Goal: Transaction & Acquisition: Purchase product/service

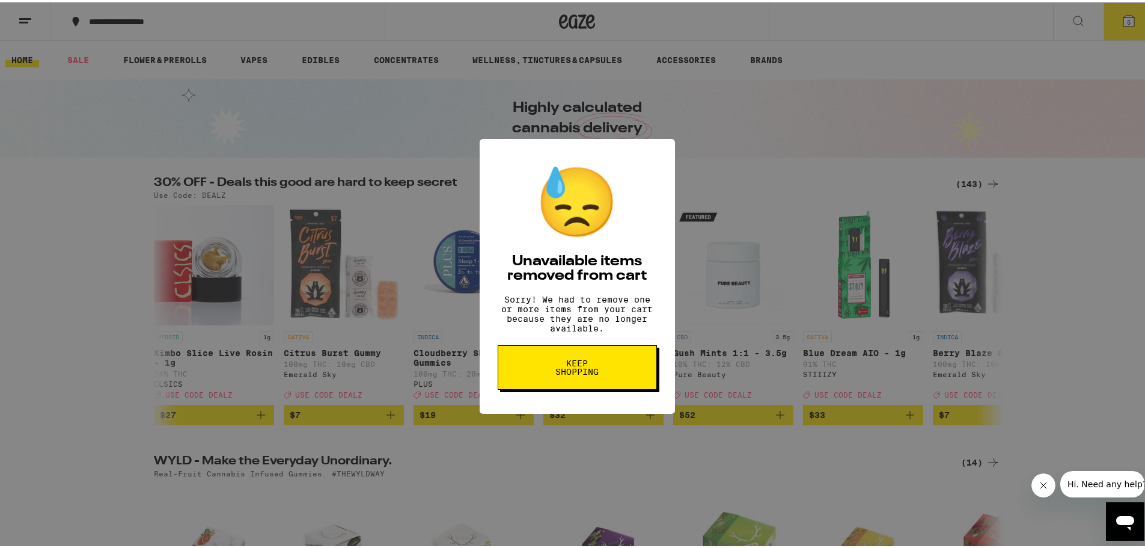
click at [547, 373] on span "Keep Shopping" at bounding box center [578, 365] width 62 height 17
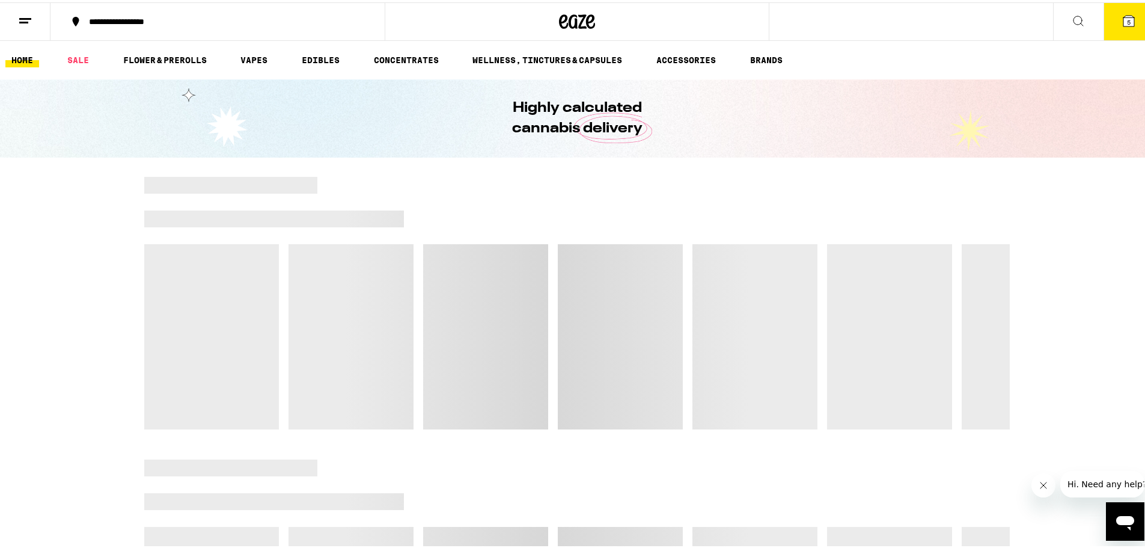
click at [1127, 23] on span "5" at bounding box center [1129, 19] width 4 height 7
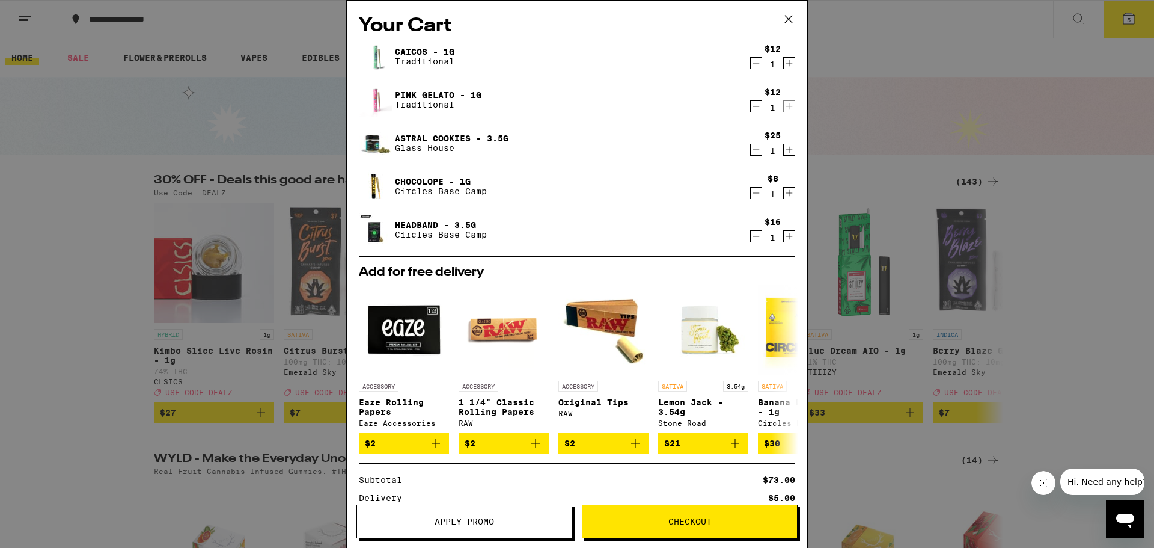
click at [751, 65] on icon "Decrement" at bounding box center [756, 63] width 11 height 14
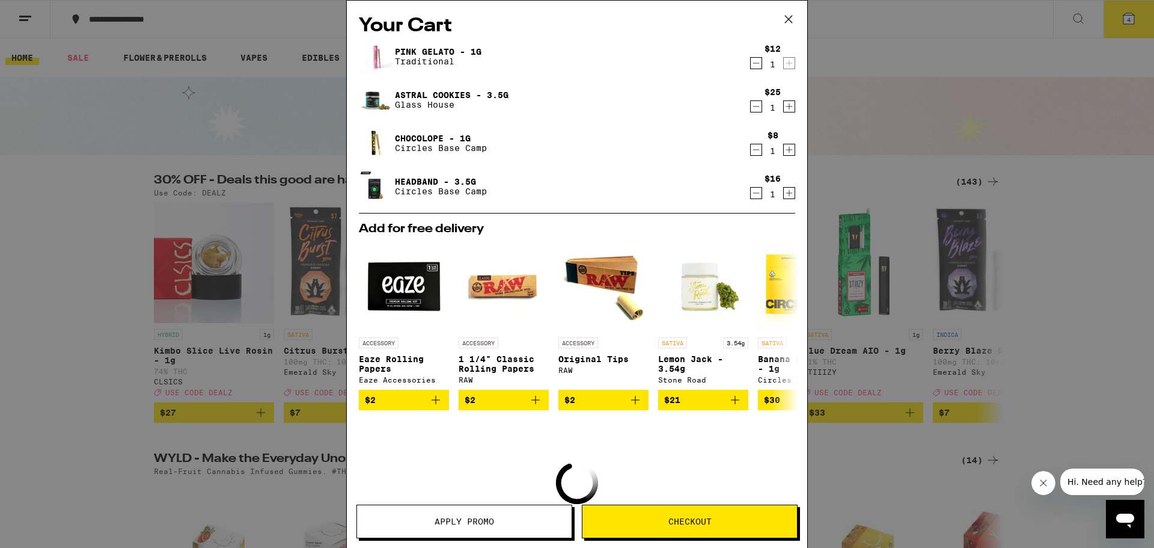
click at [751, 66] on icon "Decrement" at bounding box center [756, 63] width 11 height 14
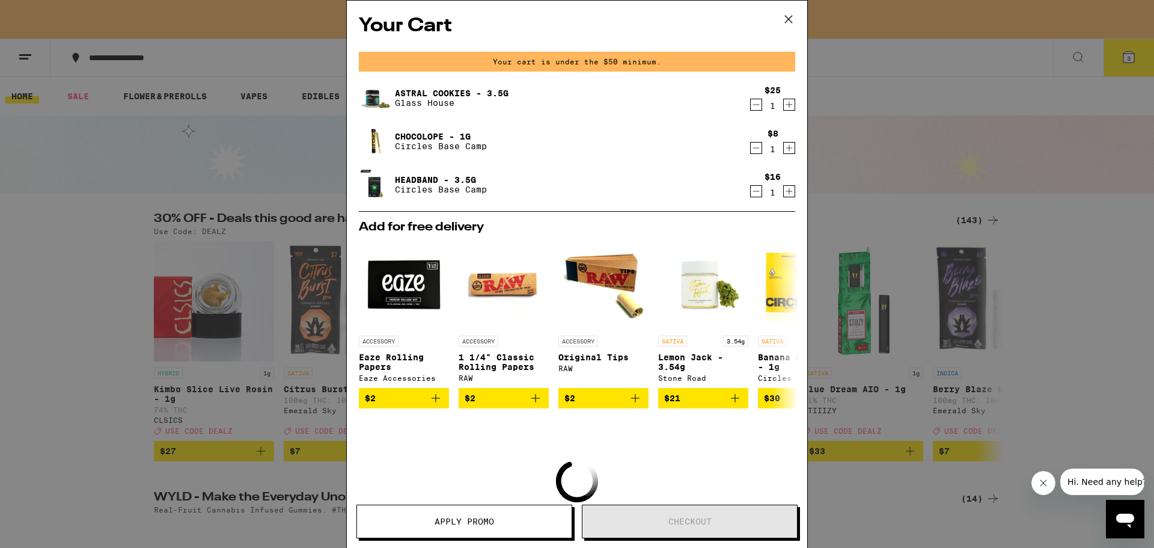
click at [753, 105] on icon "Decrement" at bounding box center [756, 105] width 7 height 0
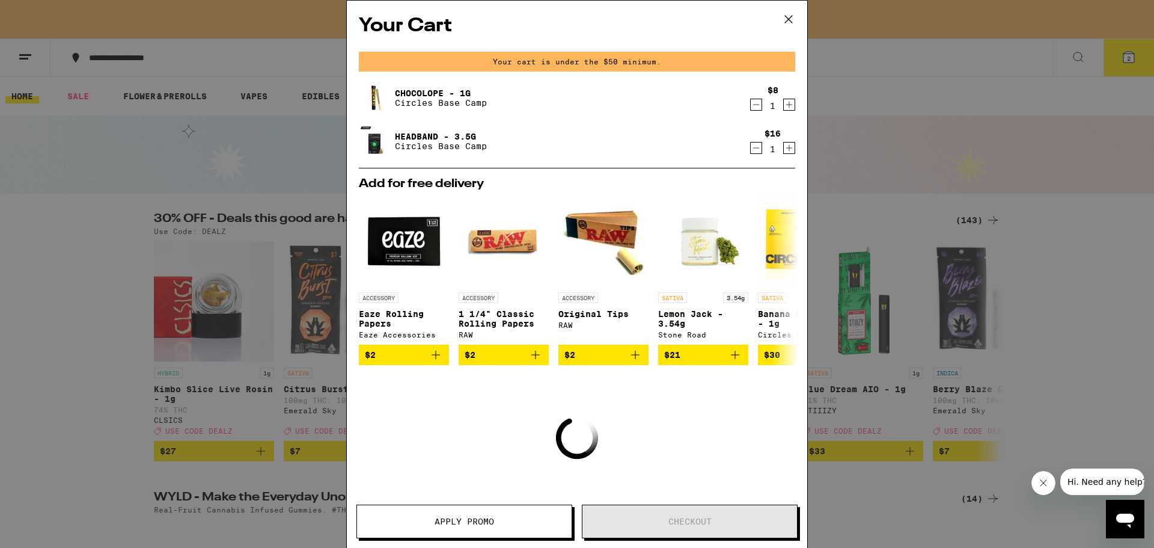
click at [751, 107] on icon "Decrement" at bounding box center [756, 104] width 11 height 14
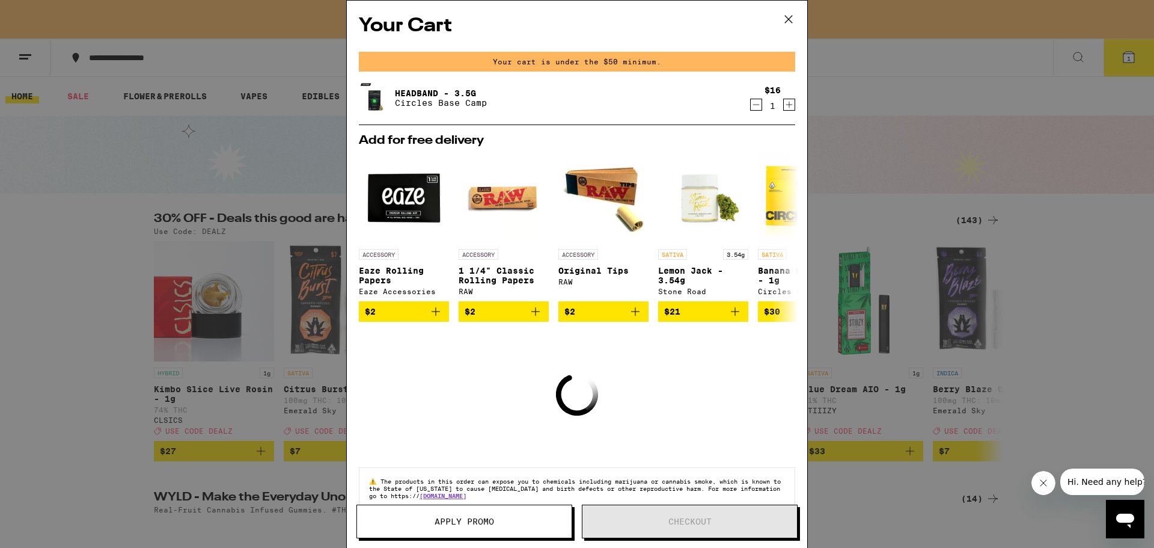
click at [751, 108] on icon "Decrement" at bounding box center [756, 104] width 11 height 14
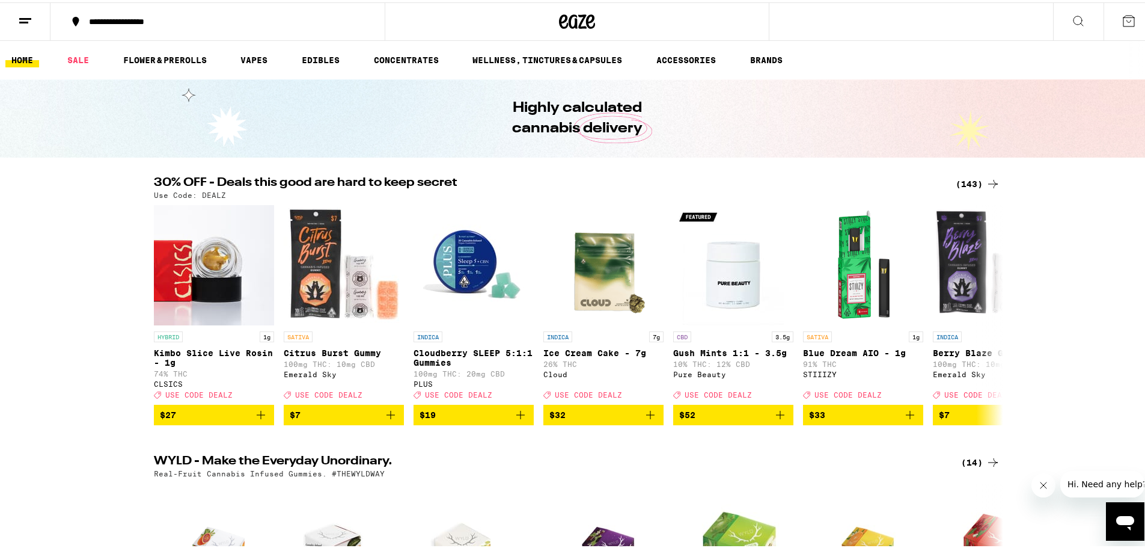
click at [970, 181] on div "(143)" at bounding box center [978, 181] width 44 height 14
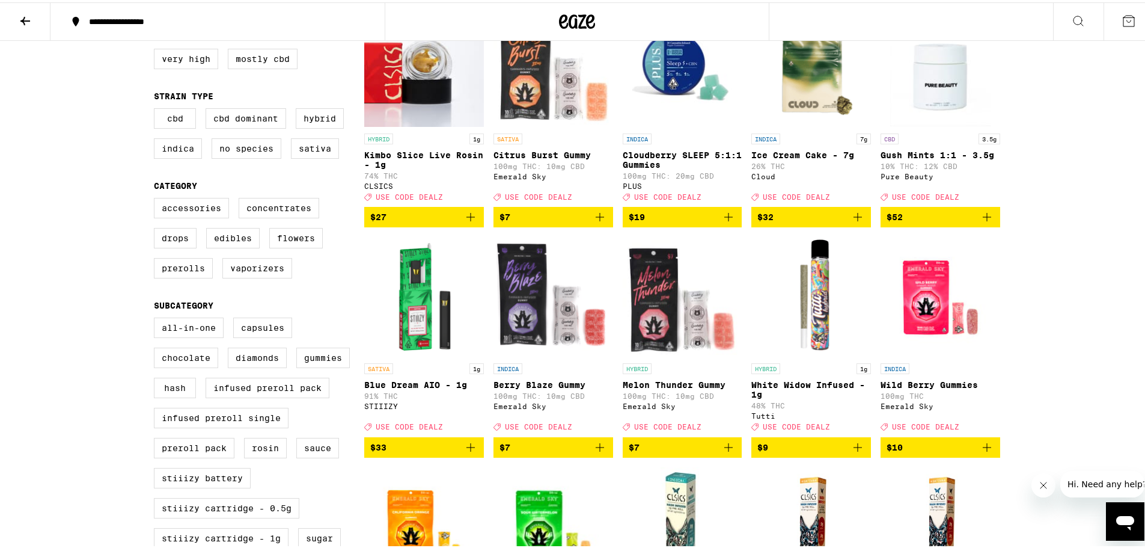
scroll to position [180, 0]
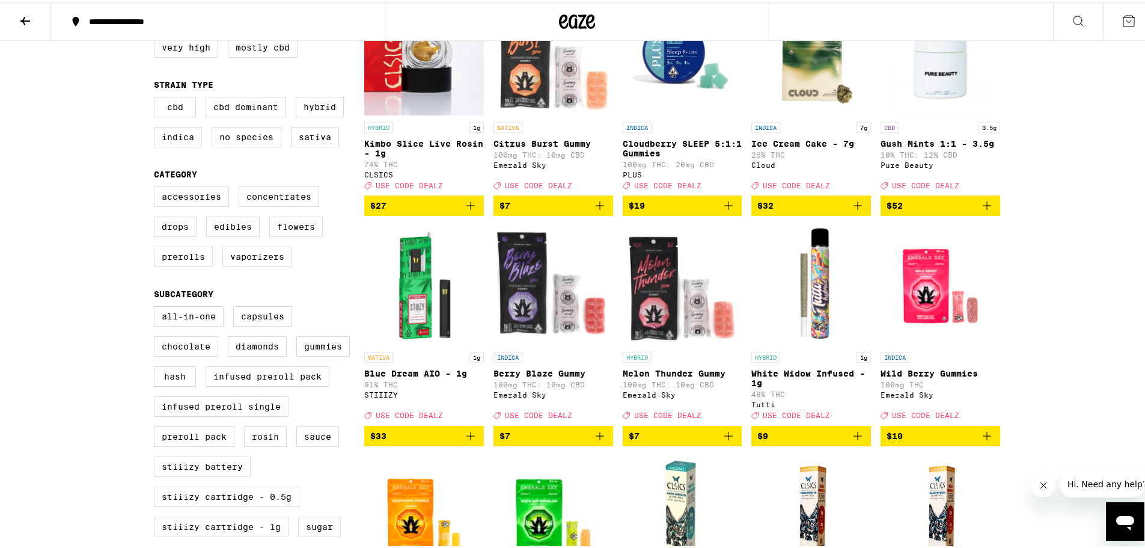
click at [856, 441] on icon "Add to bag" at bounding box center [858, 433] width 14 height 14
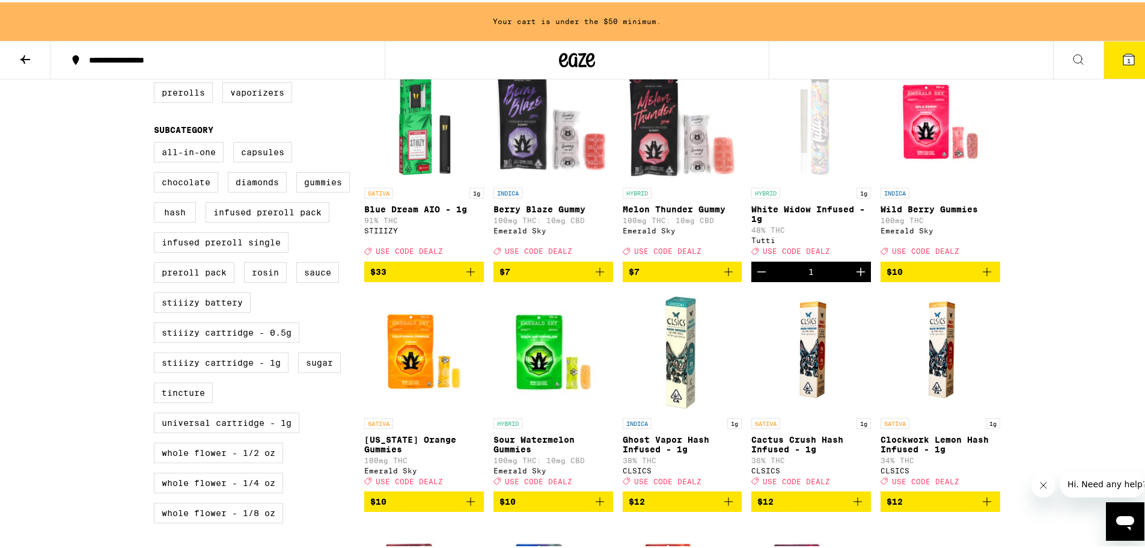
scroll to position [399, 0]
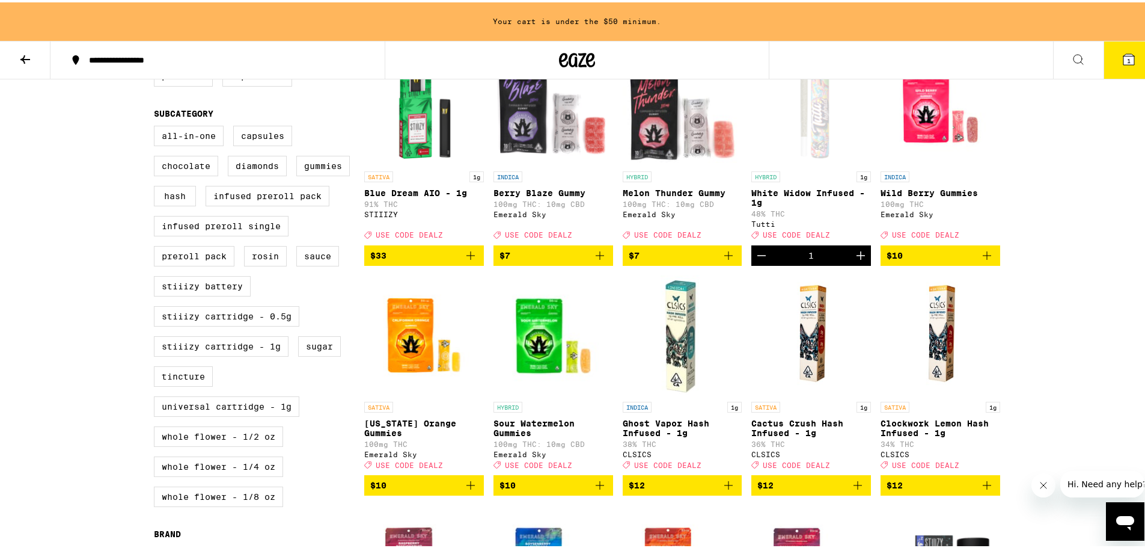
drag, startPoint x: 464, startPoint y: 513, endPoint x: 507, endPoint y: 511, distance: 43.3
click at [466, 490] on icon "Add to bag" at bounding box center [471, 483] width 14 height 14
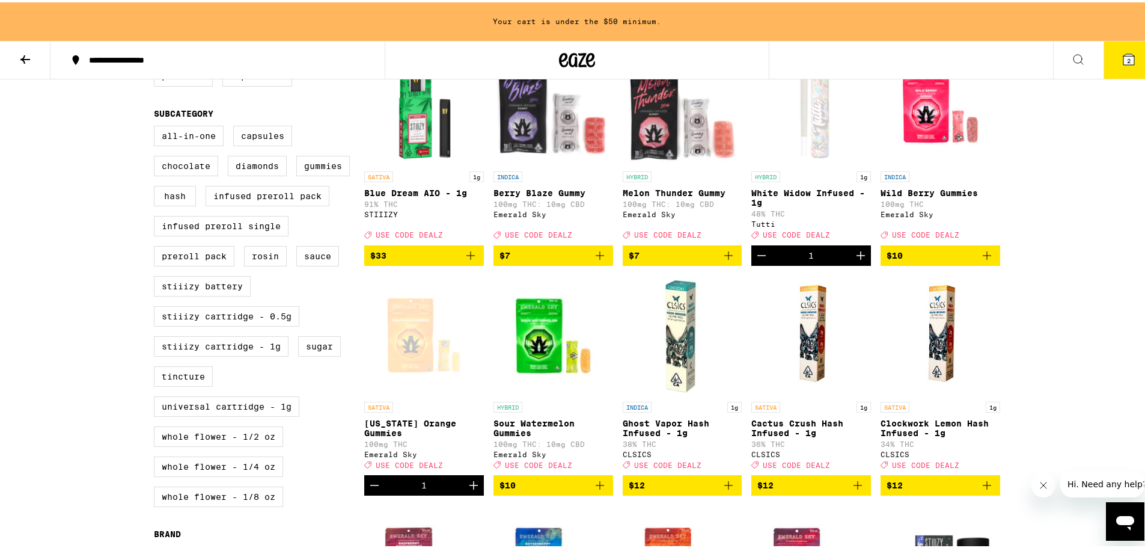
click at [593, 490] on icon "Add to bag" at bounding box center [600, 483] width 14 height 14
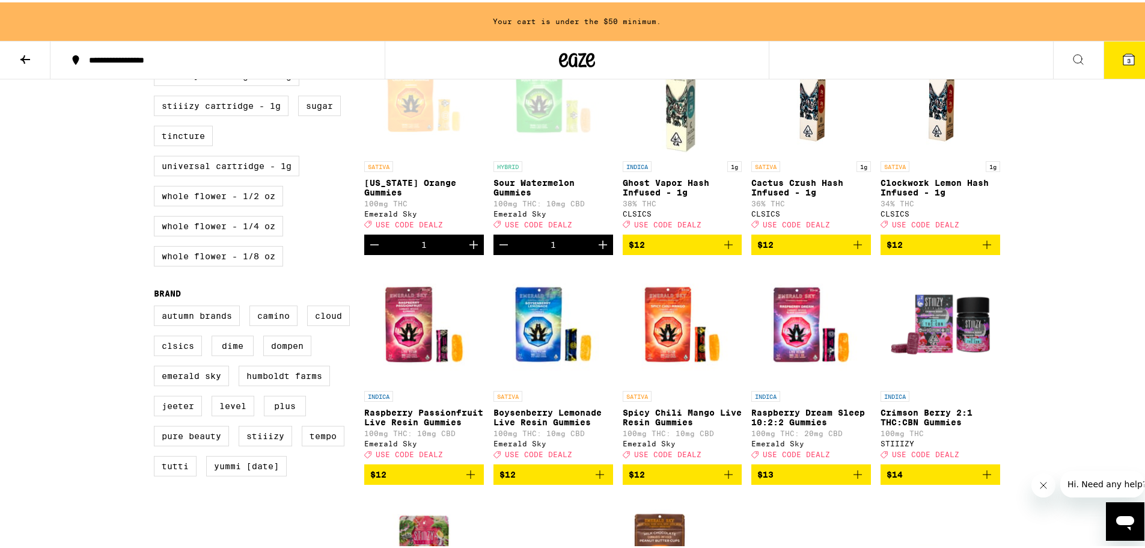
scroll to position [700, 0]
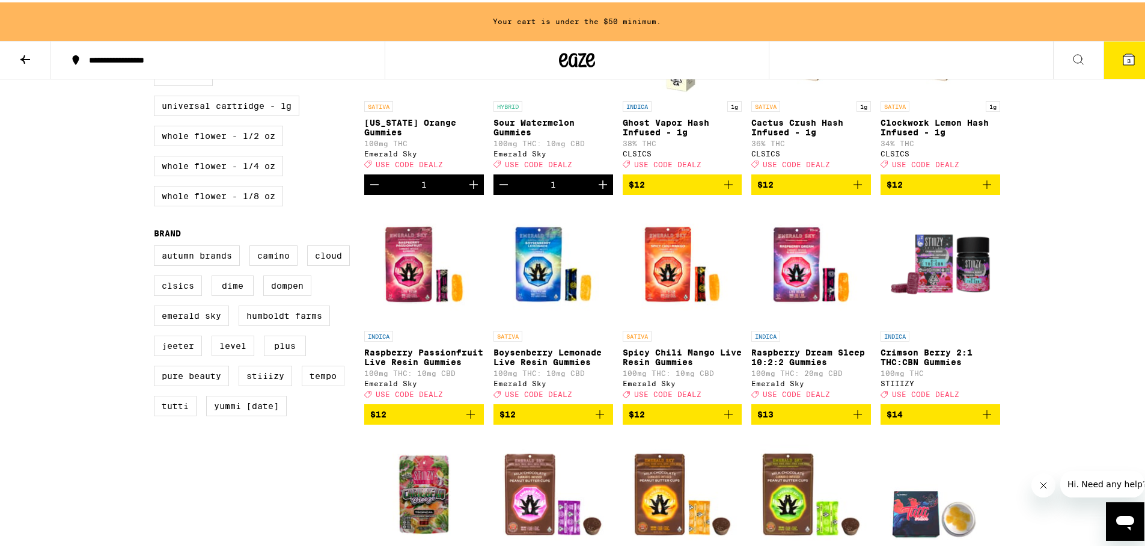
click at [851, 419] on icon "Add to bag" at bounding box center [858, 412] width 14 height 14
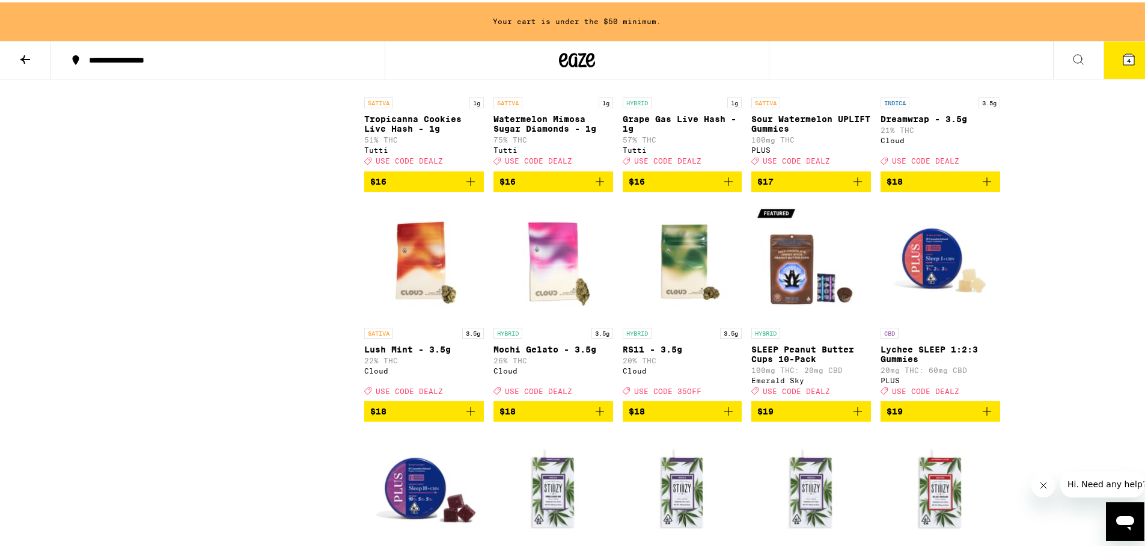
scroll to position [1421, 0]
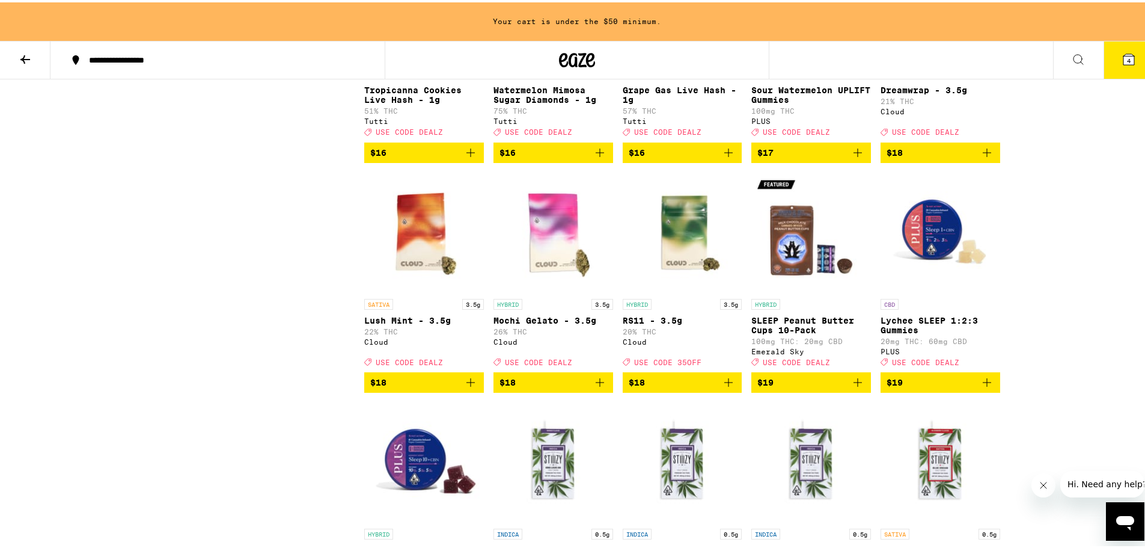
click at [464, 387] on icon "Add to bag" at bounding box center [471, 380] width 14 height 14
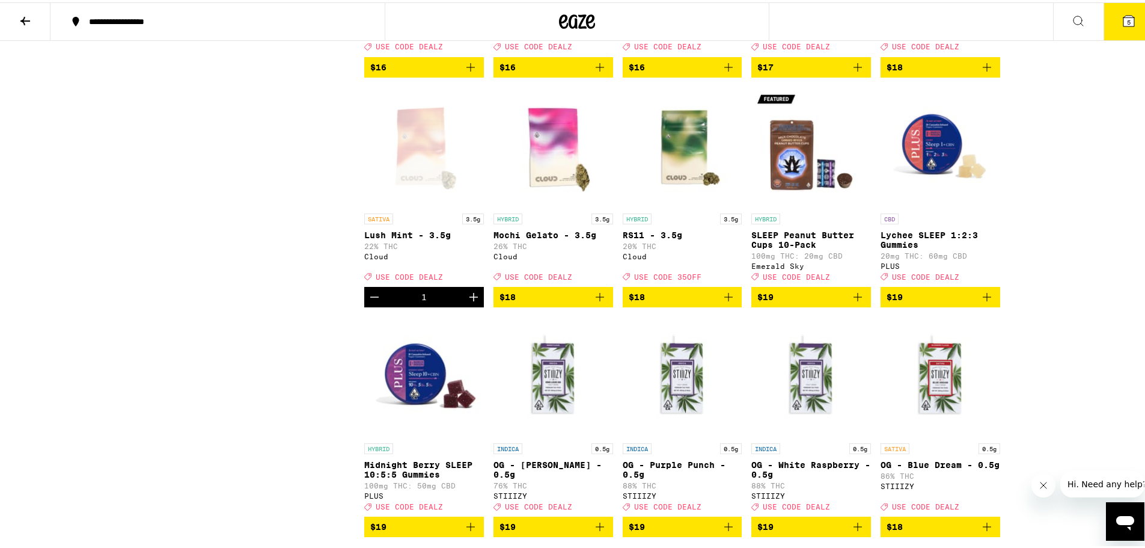
scroll to position [1503, 0]
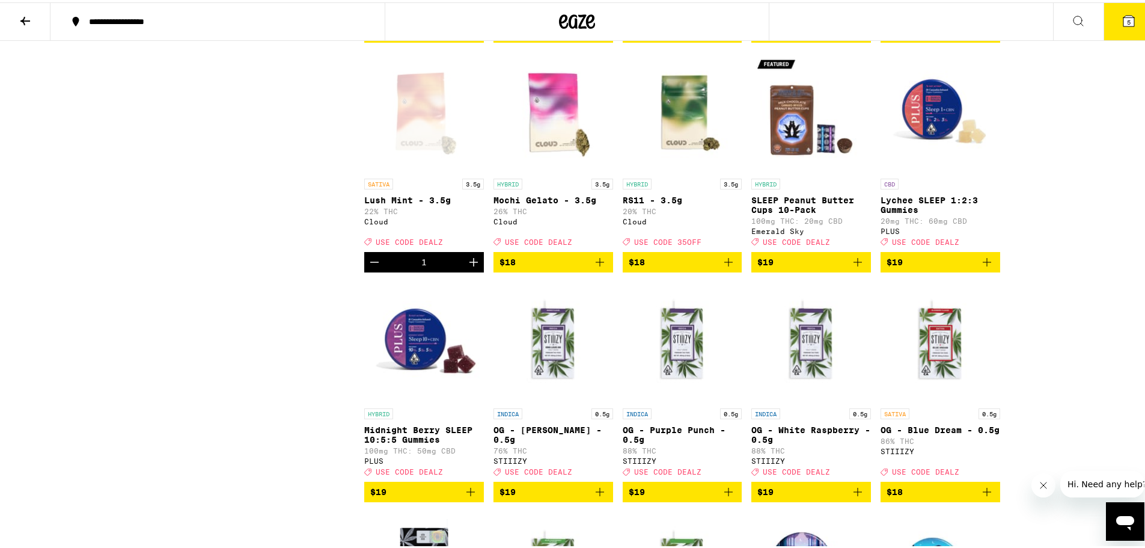
click at [980, 267] on icon "Add to bag" at bounding box center [987, 260] width 14 height 14
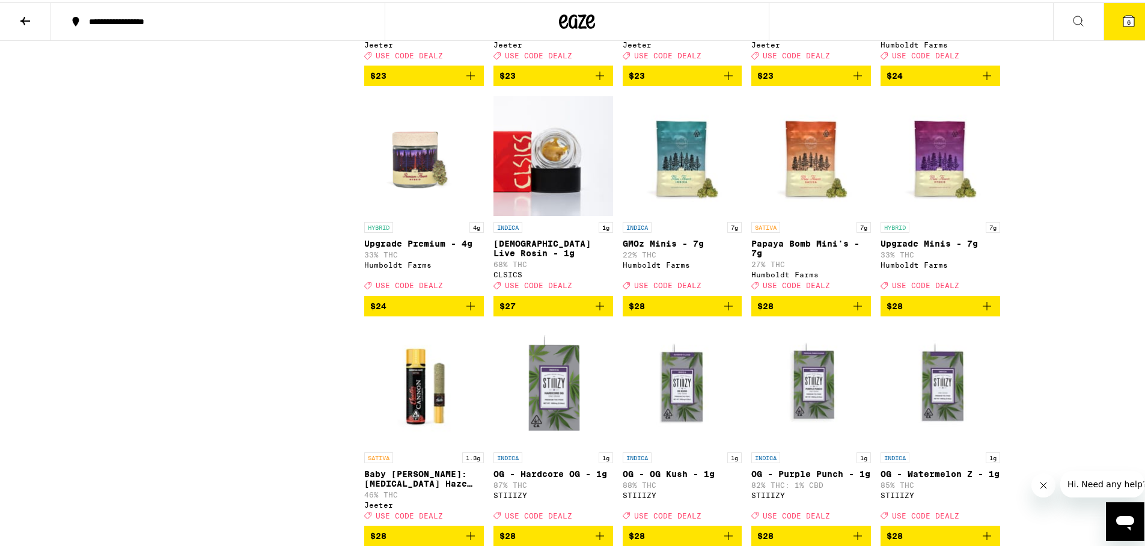
scroll to position [3066, 0]
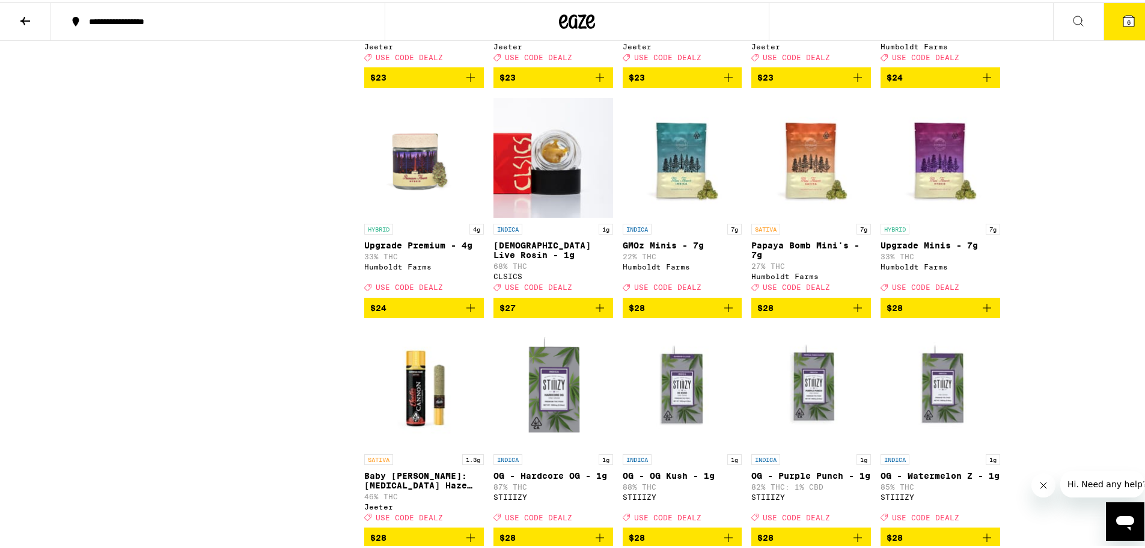
click at [856, 313] on icon "Add to bag" at bounding box center [858, 305] width 14 height 14
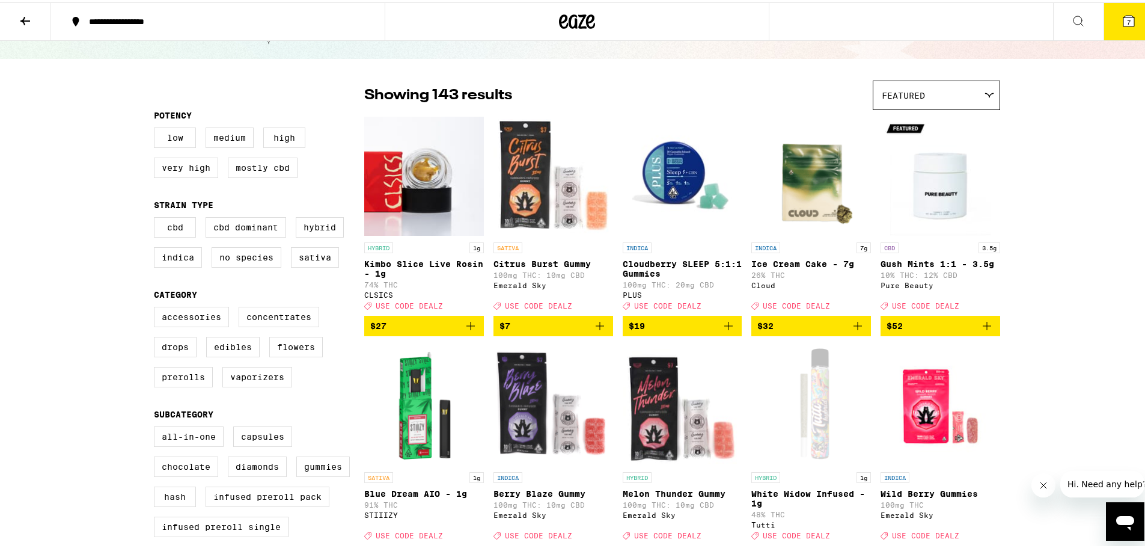
scroll to position [0, 0]
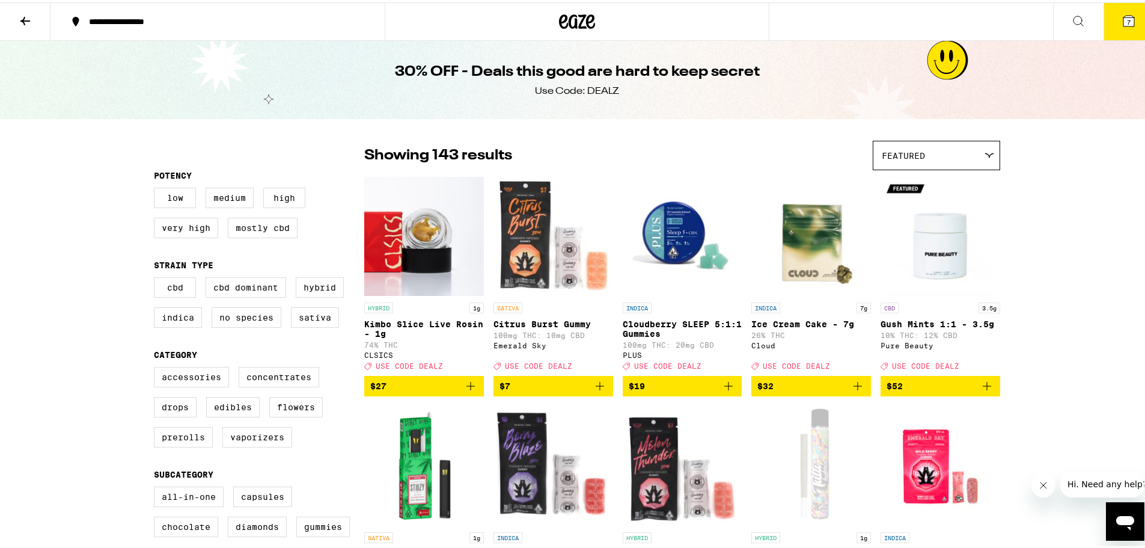
click at [28, 22] on icon at bounding box center [25, 18] width 14 height 14
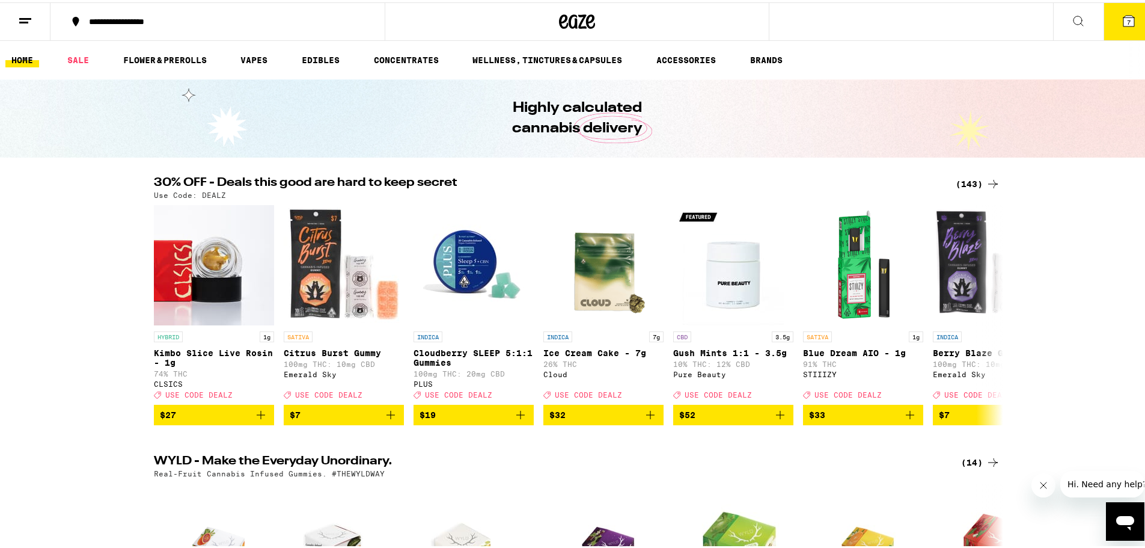
click at [26, 55] on link "HOME" at bounding box center [22, 58] width 34 height 14
click at [80, 55] on link "SALE" at bounding box center [78, 58] width 34 height 14
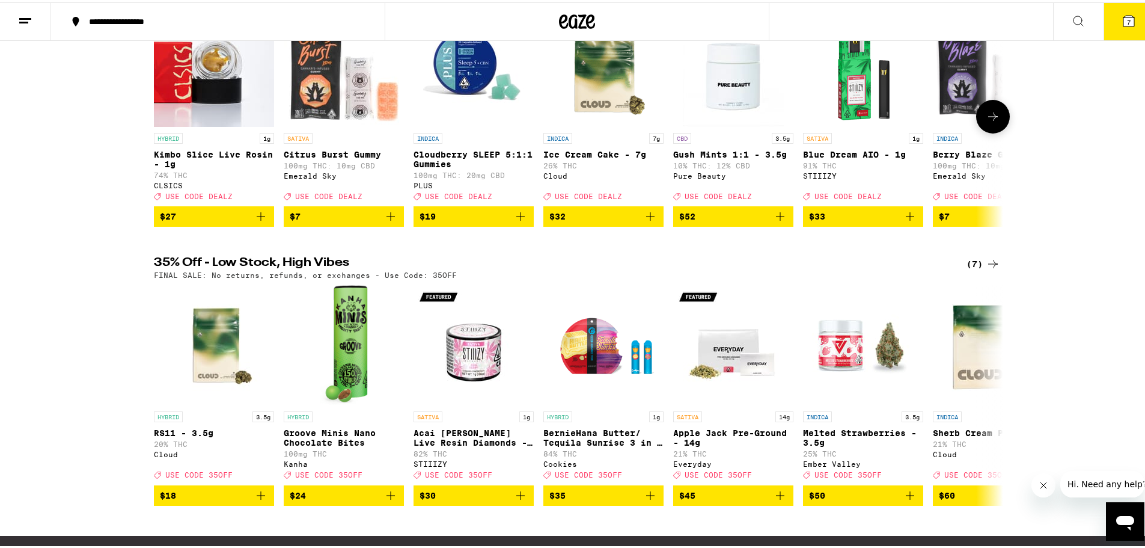
scroll to position [241, 0]
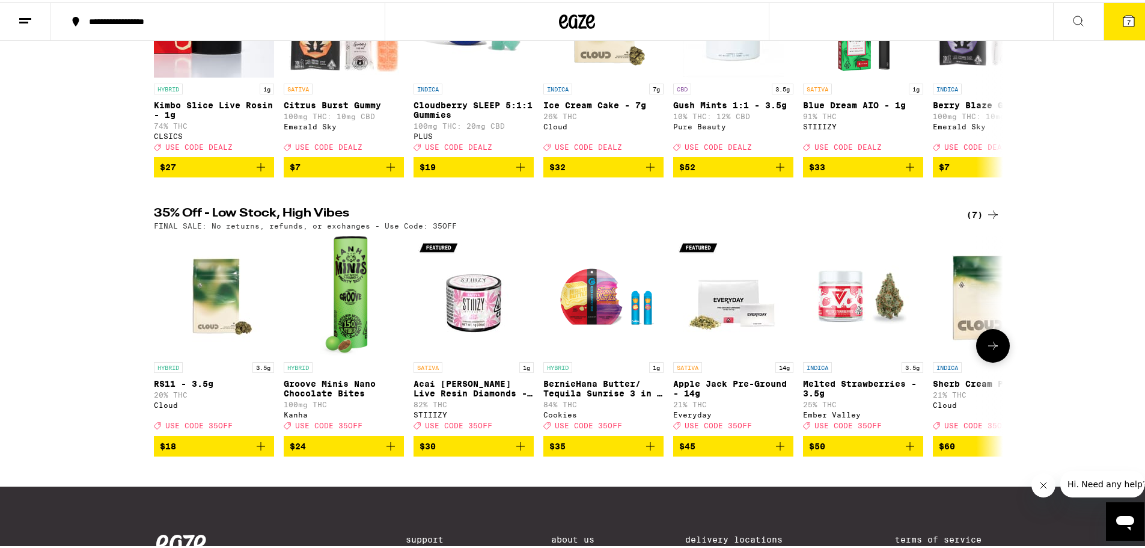
click at [989, 351] on icon at bounding box center [993, 343] width 14 height 14
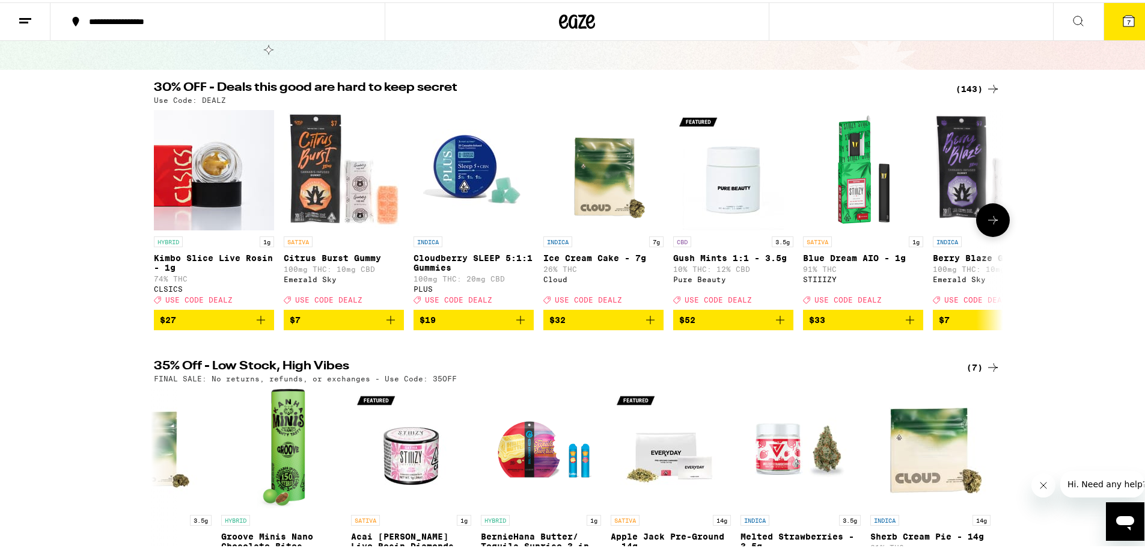
scroll to position [0, 0]
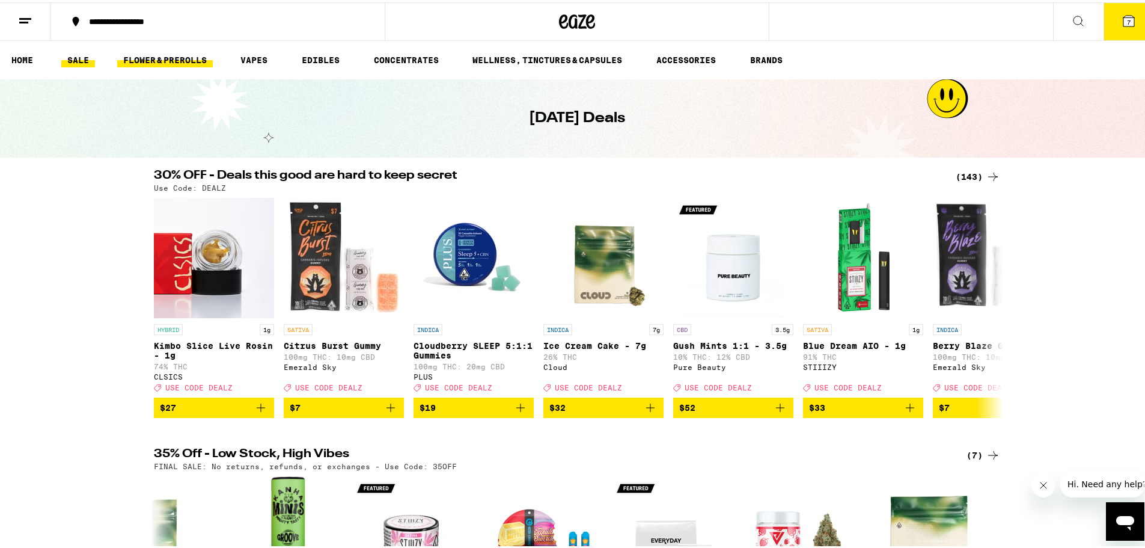
click at [179, 52] on link "FLOWER & PREROLLS" at bounding box center [165, 58] width 96 height 14
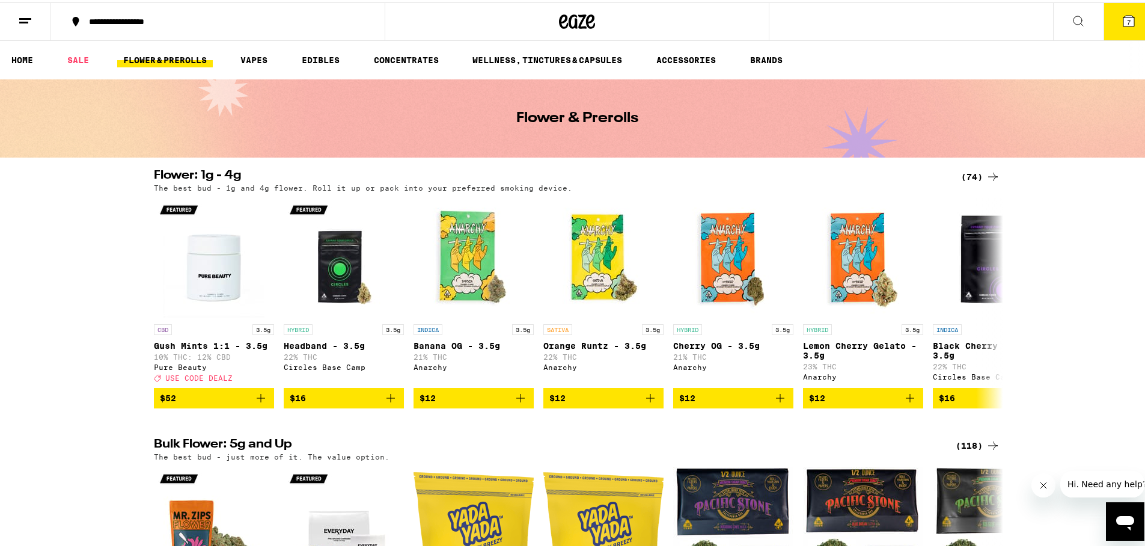
click at [1111, 19] on button "7" at bounding box center [1129, 19] width 51 height 37
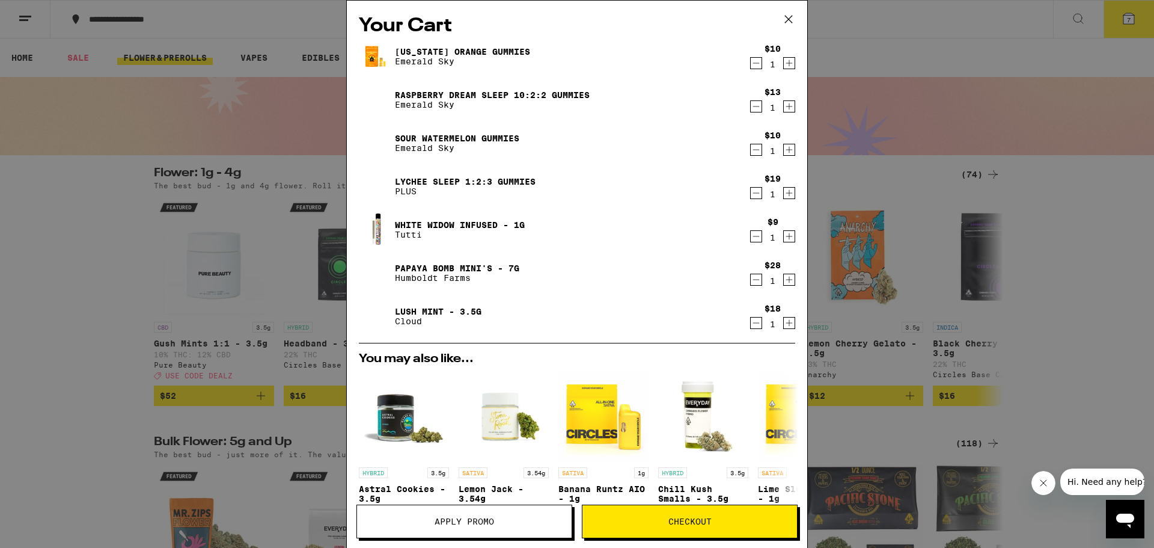
click at [751, 105] on icon "Decrement" at bounding box center [756, 106] width 11 height 14
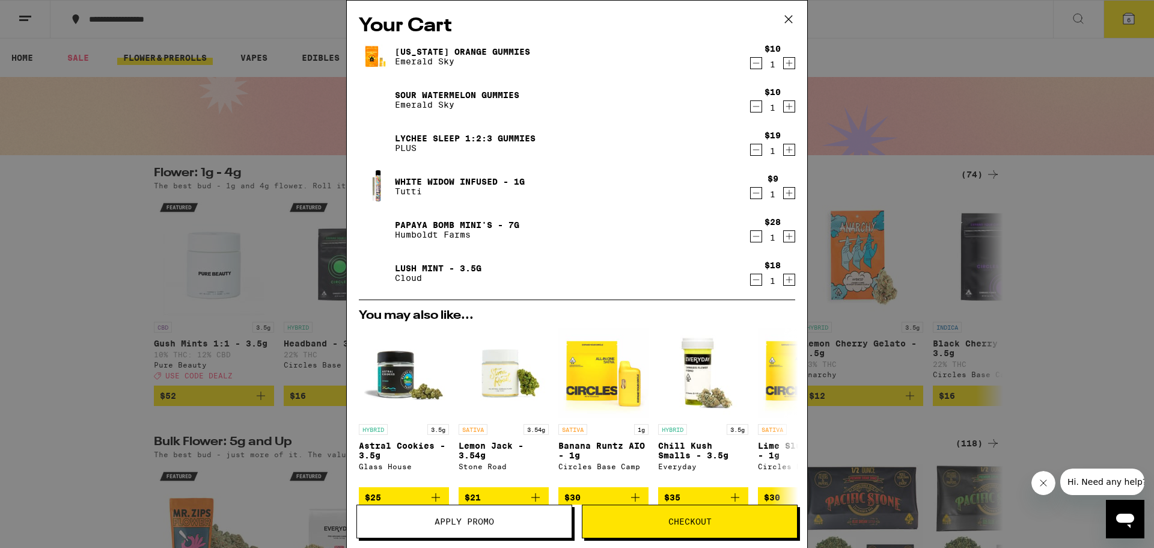
click at [87, 276] on div "Your Cart [US_STATE] Orange Gummies Emerald Sky $10 1 Sour Watermelon Gummies E…" at bounding box center [577, 274] width 1154 height 548
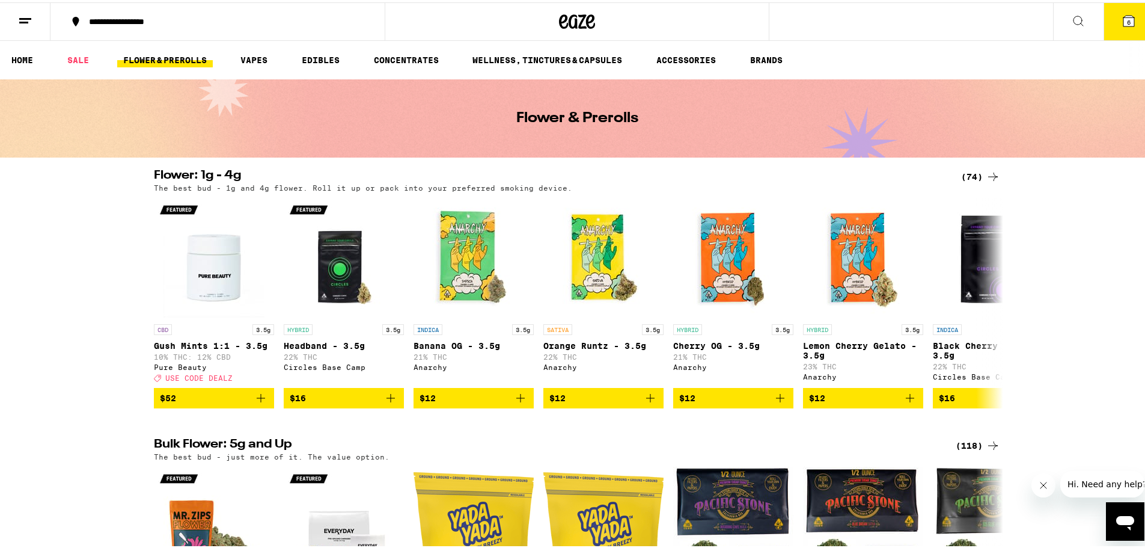
click at [964, 174] on div "(74)" at bounding box center [980, 174] width 39 height 14
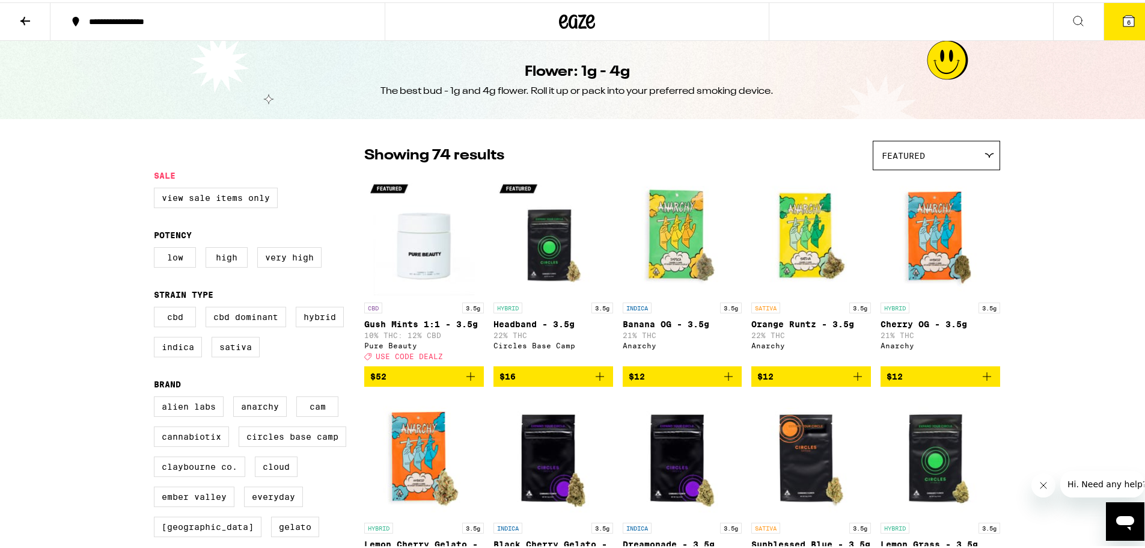
click at [22, 13] on icon at bounding box center [25, 18] width 14 height 14
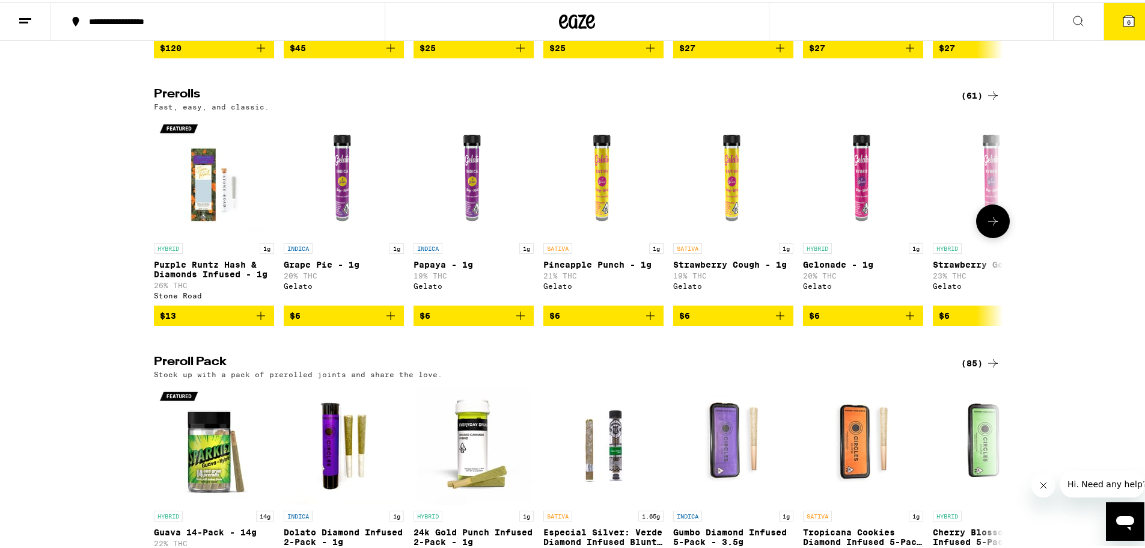
scroll to position [661, 0]
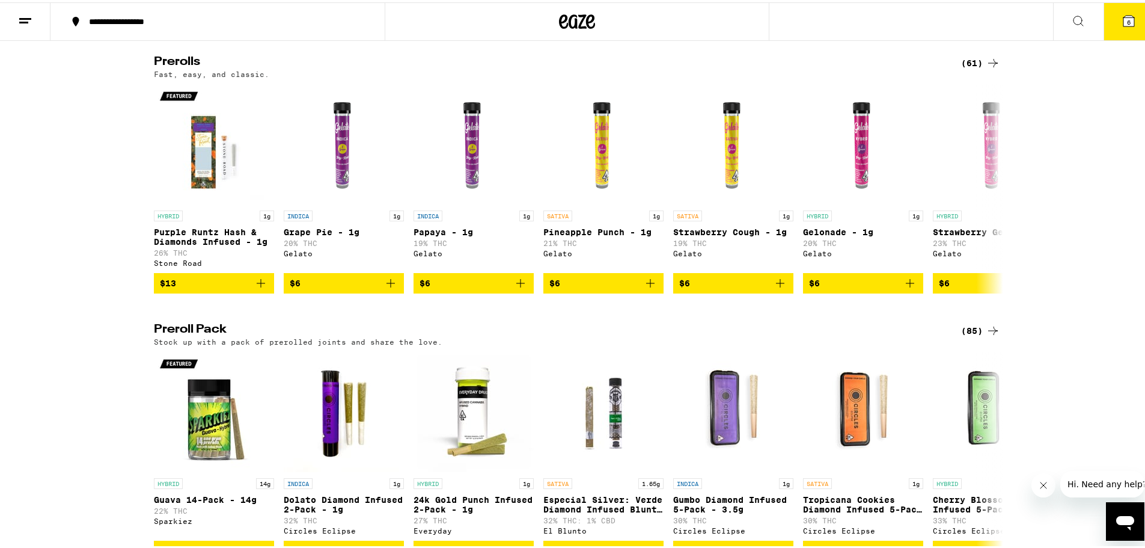
click at [973, 68] on div "(61)" at bounding box center [980, 61] width 39 height 14
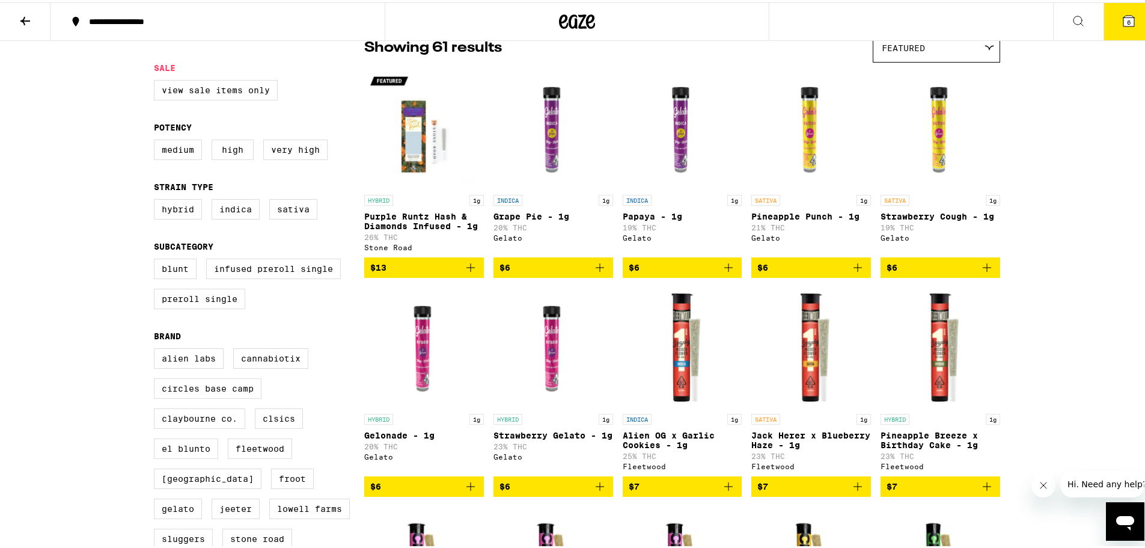
scroll to position [120, 0]
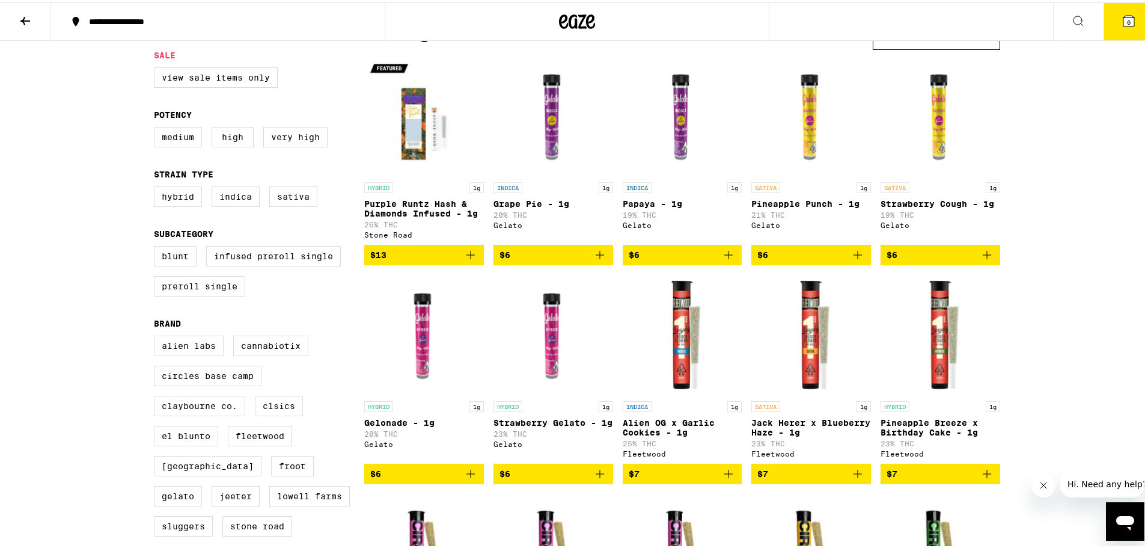
click at [983, 257] on icon "Add to bag" at bounding box center [987, 252] width 8 height 8
click at [857, 260] on icon "Add to bag" at bounding box center [858, 252] width 14 height 14
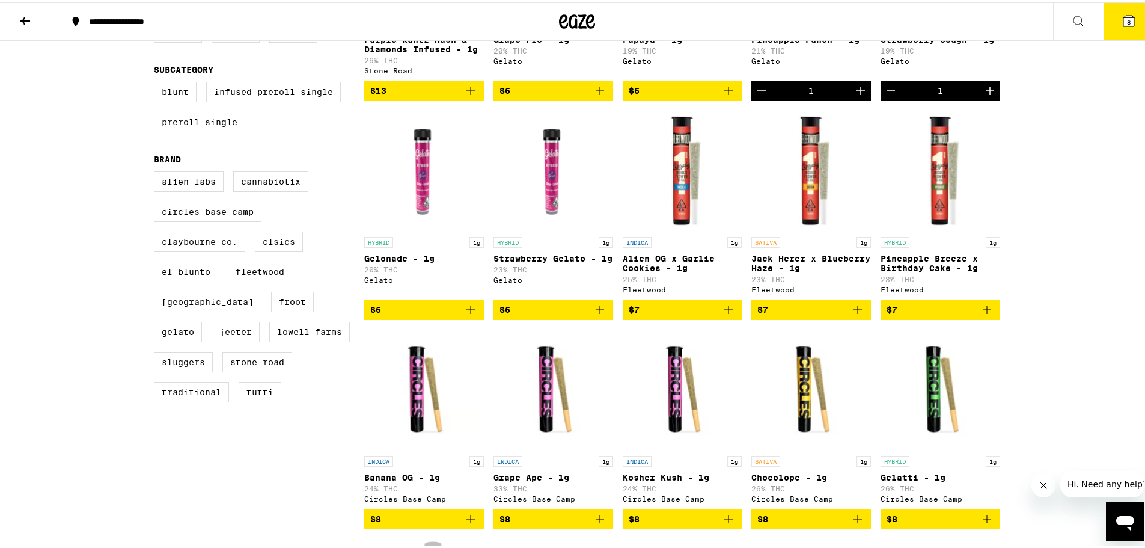
scroll to position [301, 0]
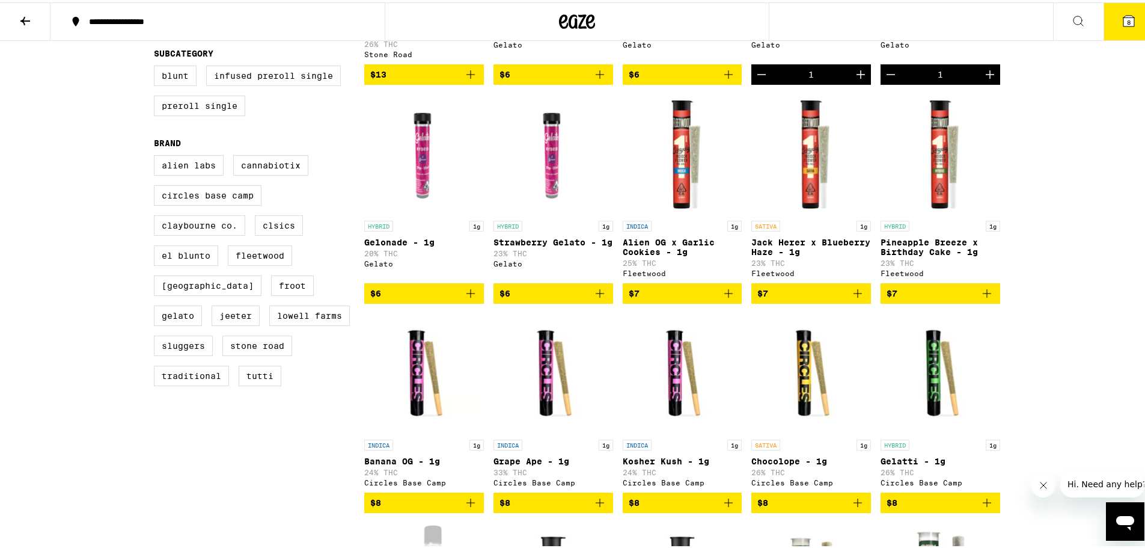
click at [854, 295] on icon "Add to bag" at bounding box center [858, 291] width 8 height 8
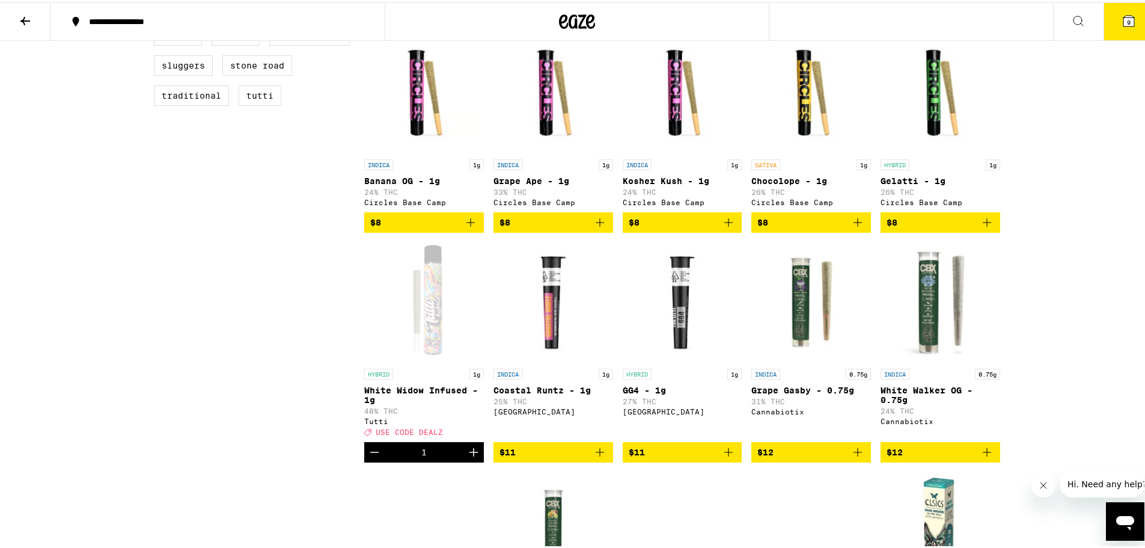
scroll to position [601, 0]
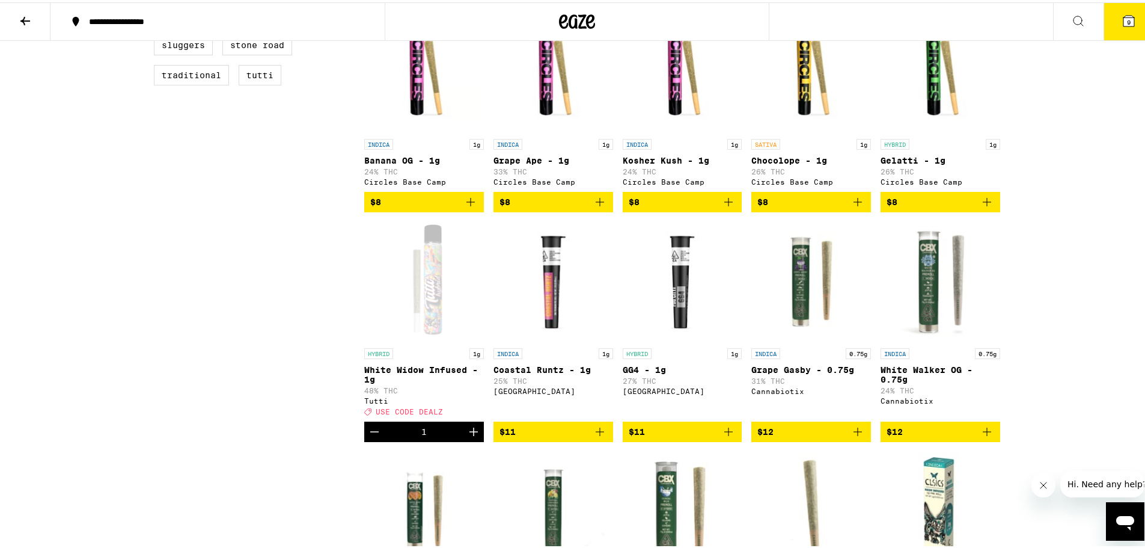
click at [852, 207] on icon "Add to bag" at bounding box center [858, 199] width 14 height 14
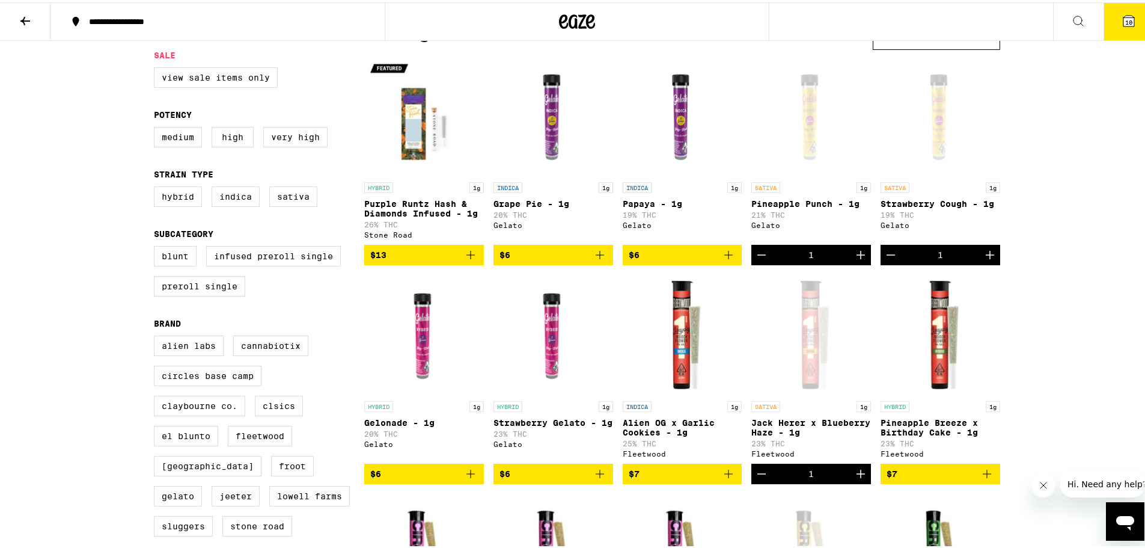
scroll to position [0, 0]
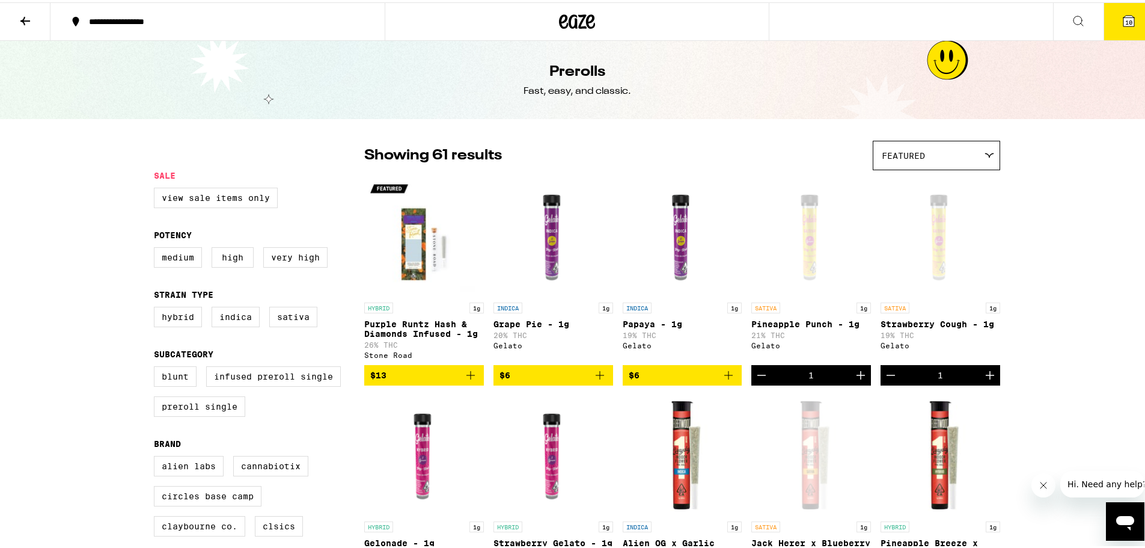
click at [25, 11] on icon at bounding box center [25, 18] width 14 height 14
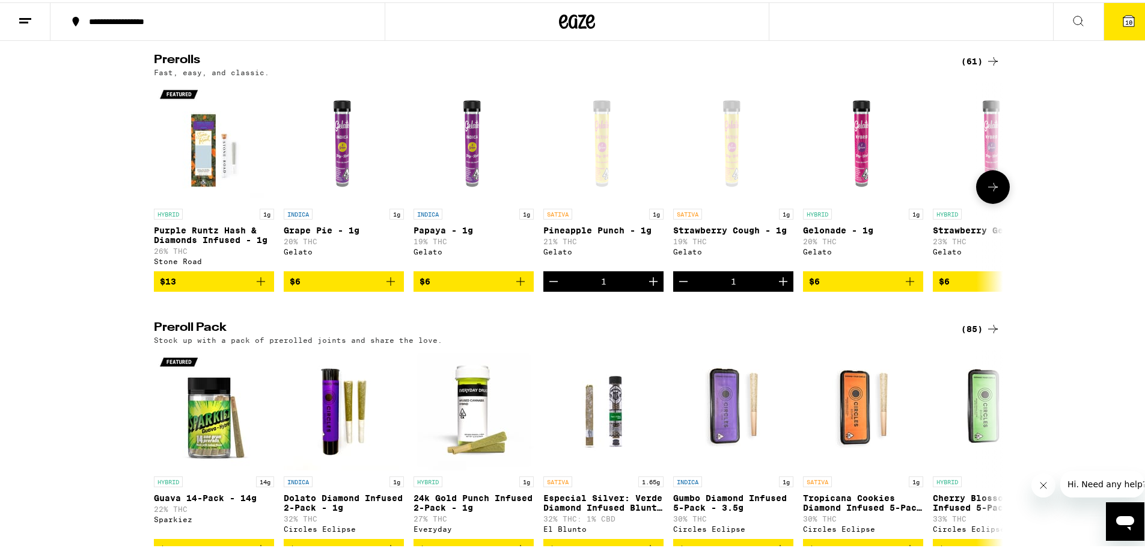
scroll to position [722, 0]
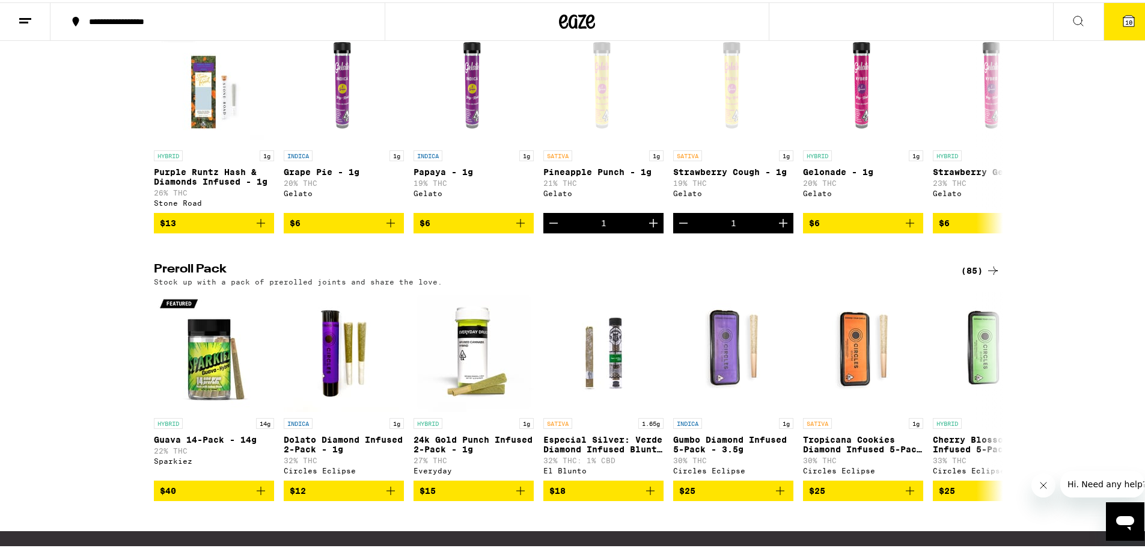
click at [968, 275] on div "(85)" at bounding box center [980, 268] width 39 height 14
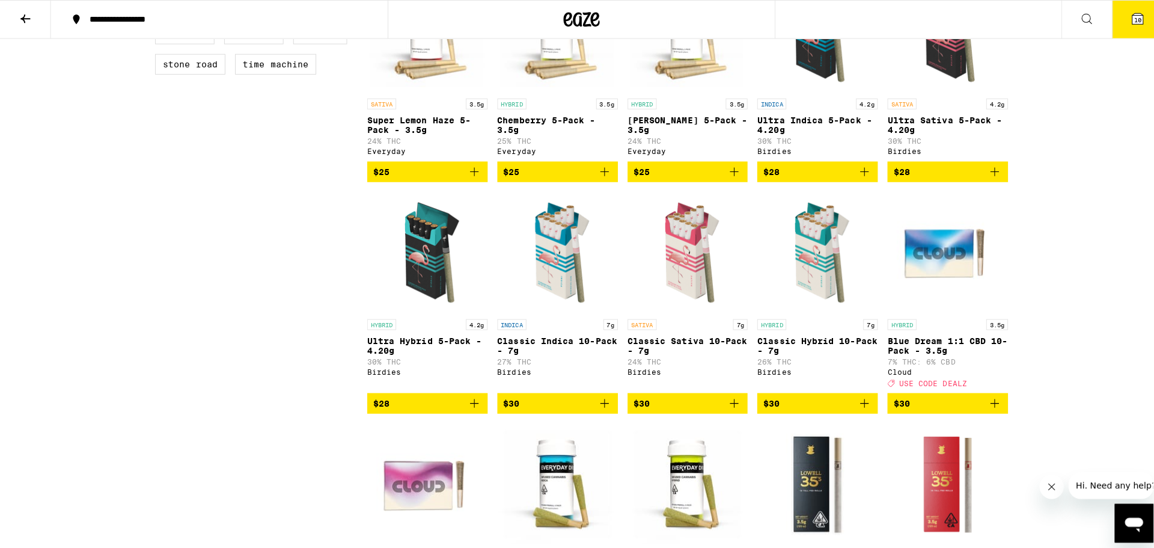
scroll to position [661, 0]
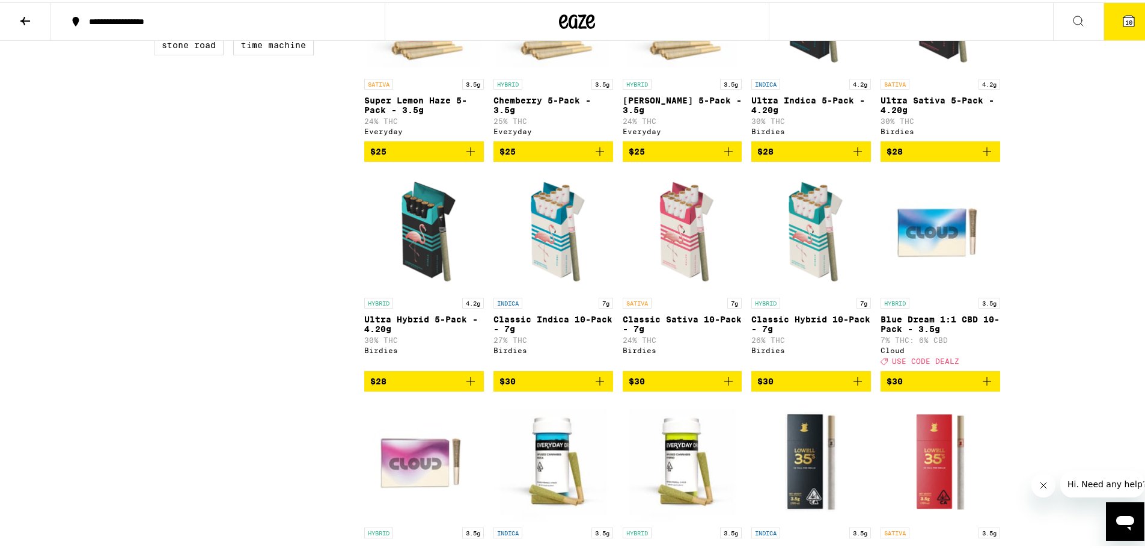
click at [1126, 23] on span "10" at bounding box center [1129, 19] width 7 height 7
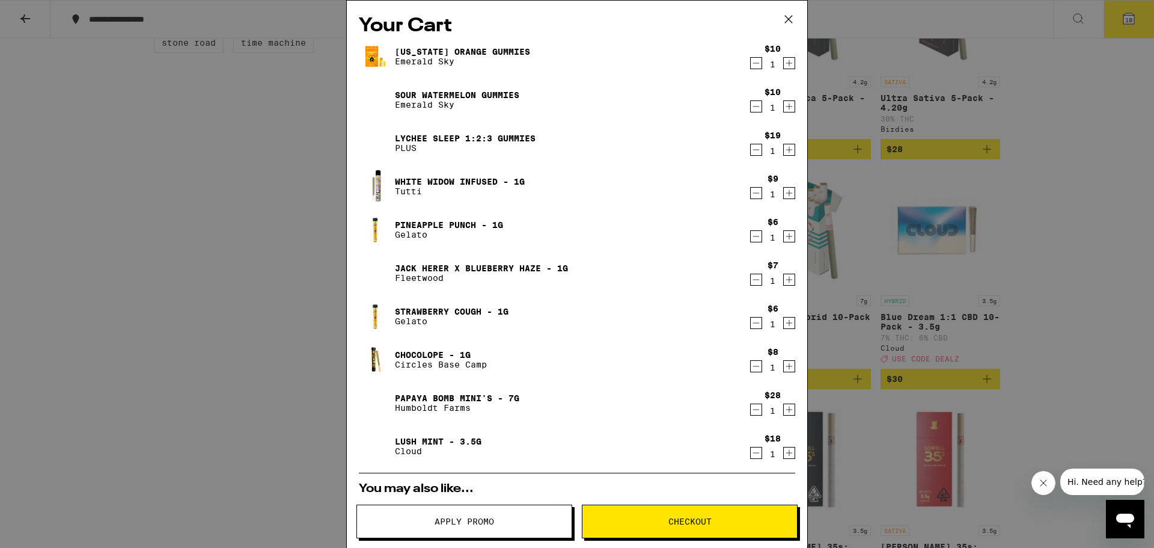
click at [488, 517] on span "Apply Promo" at bounding box center [465, 521] width 60 height 8
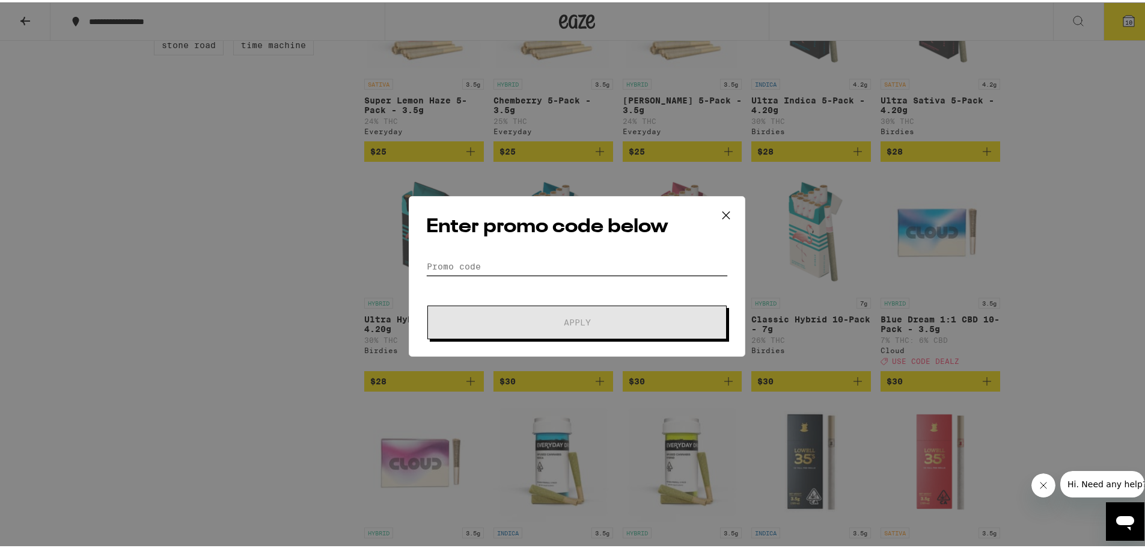
click at [536, 271] on input "Promo Code" at bounding box center [577, 264] width 302 height 18
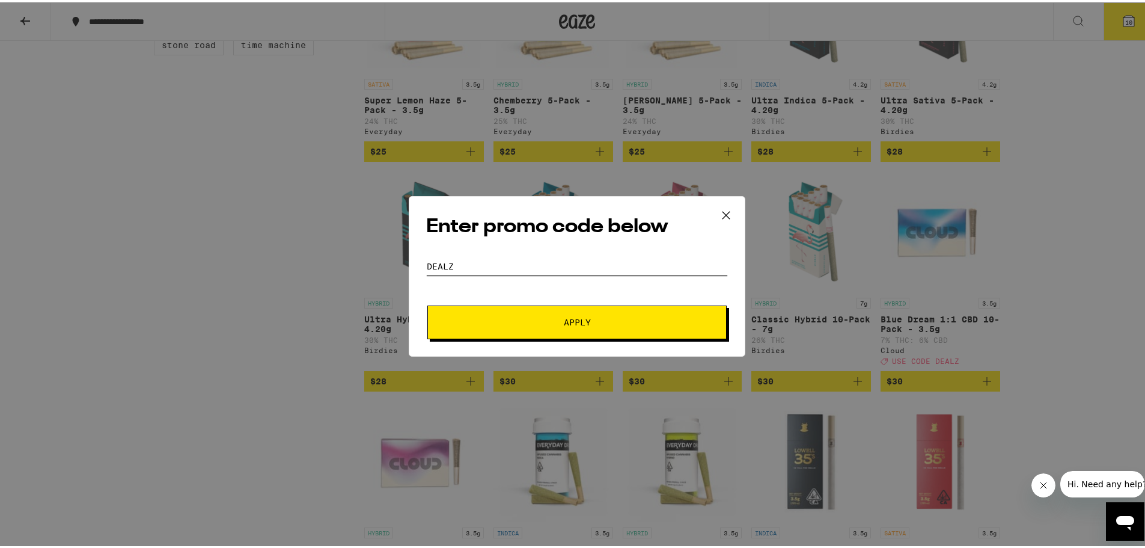
type input "dealz"
click at [529, 311] on button "Apply" at bounding box center [577, 320] width 299 height 34
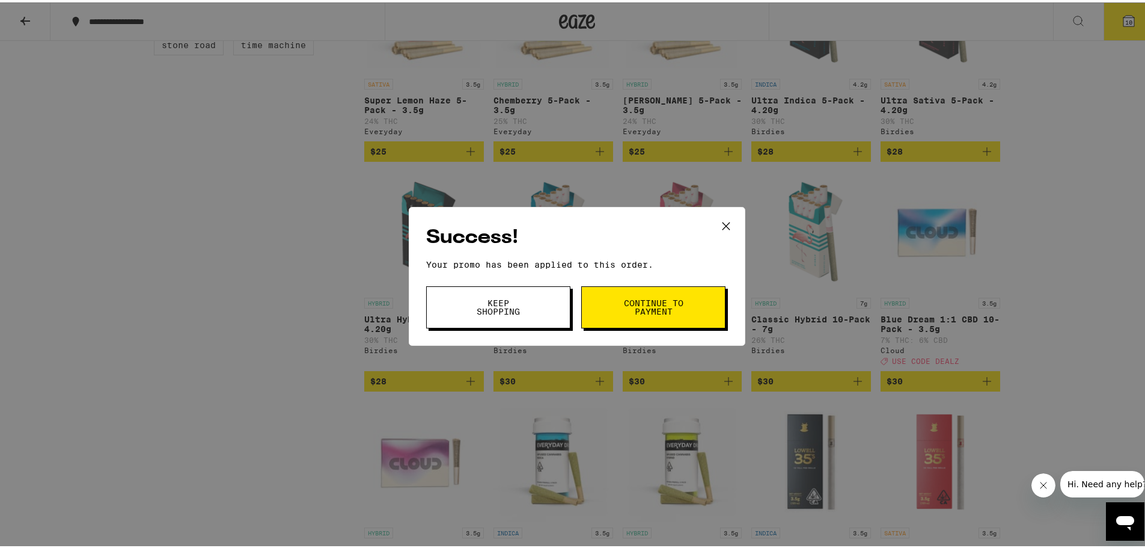
click at [535, 306] on button "Keep Shopping" at bounding box center [498, 305] width 144 height 42
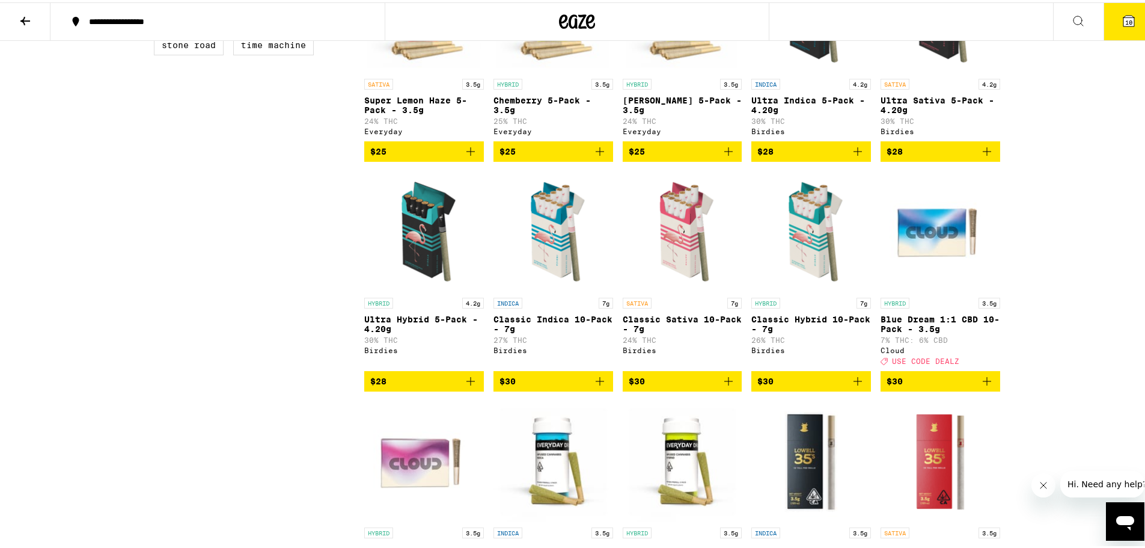
click at [1126, 21] on span "10" at bounding box center [1129, 19] width 7 height 7
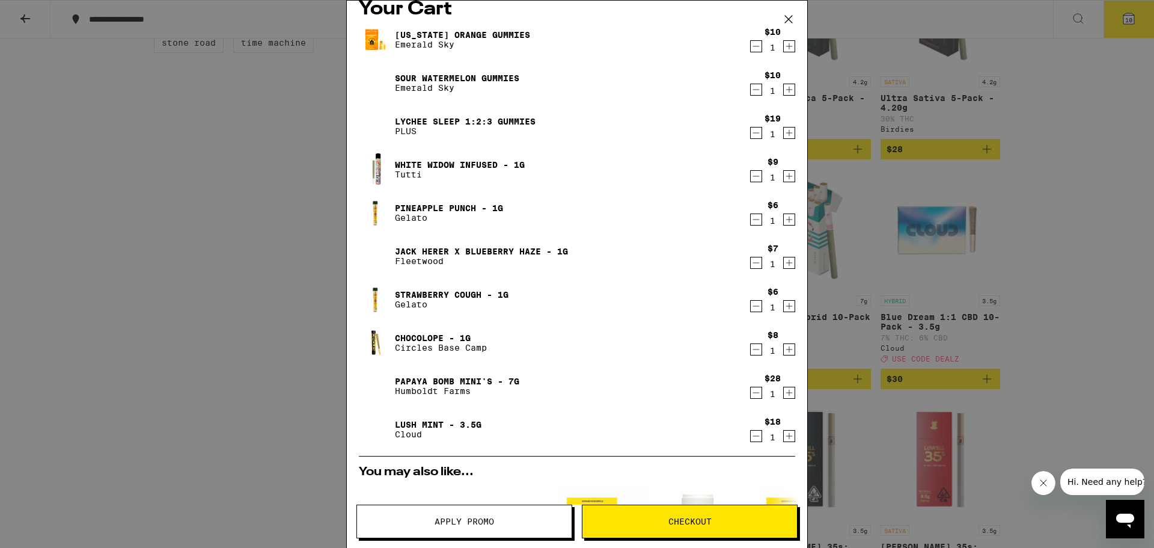
scroll to position [11, 0]
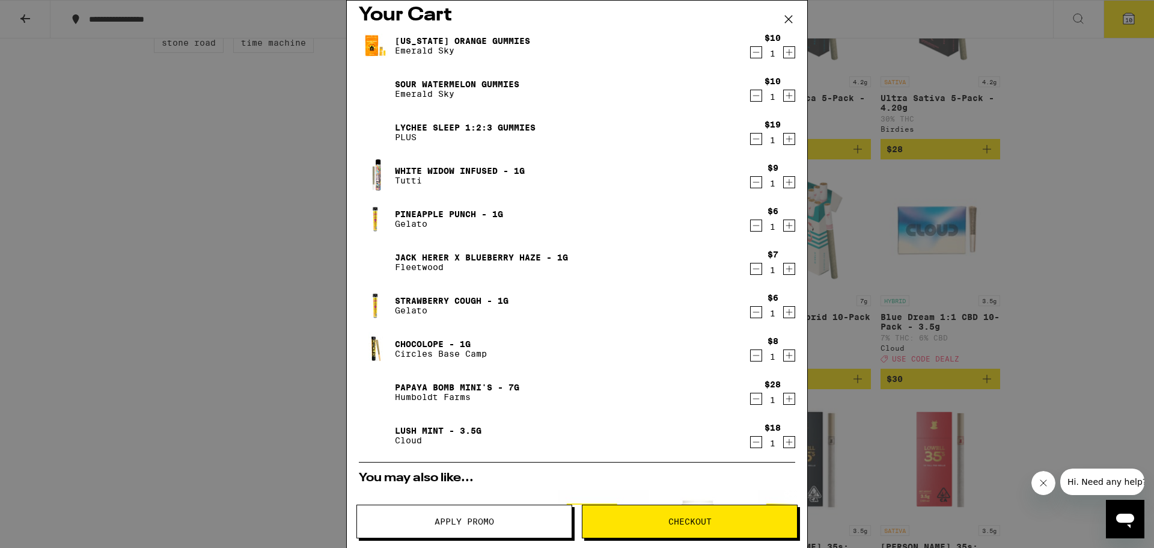
click at [751, 55] on icon "Decrement" at bounding box center [756, 52] width 11 height 14
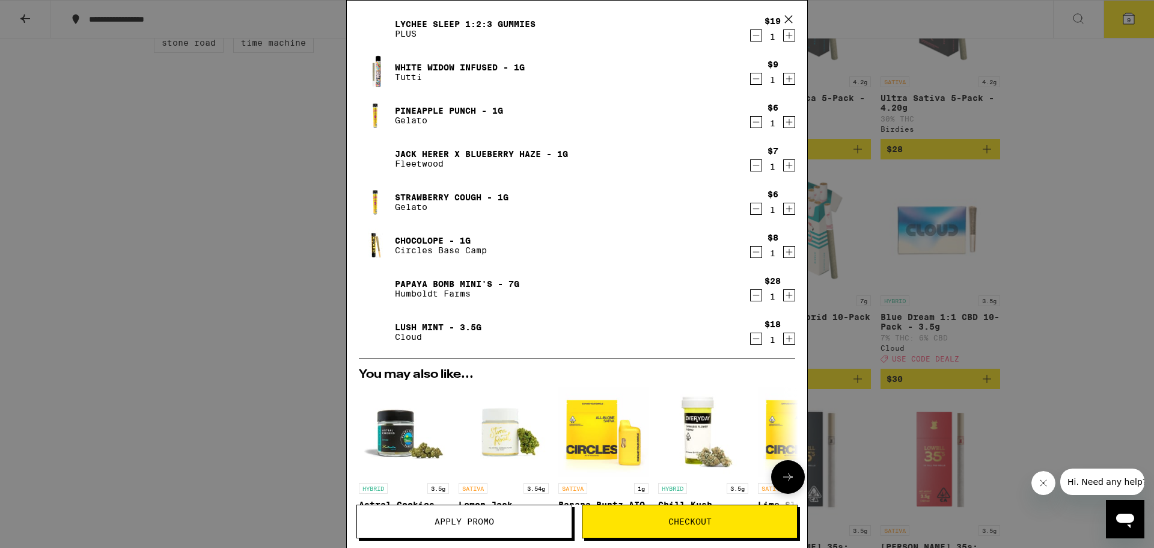
scroll to position [0, 0]
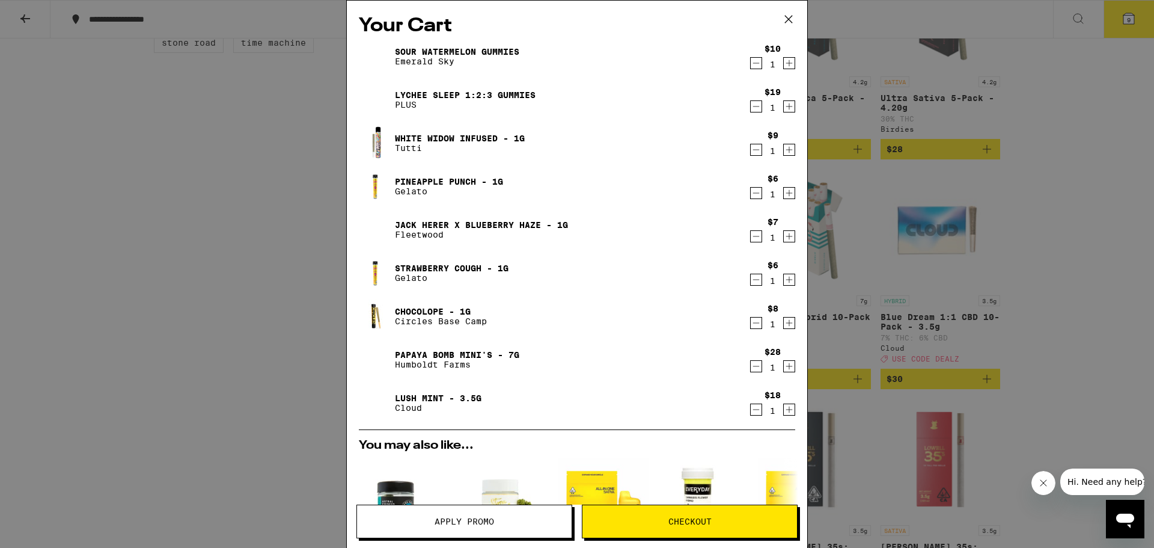
click at [751, 238] on icon "Decrement" at bounding box center [756, 236] width 11 height 14
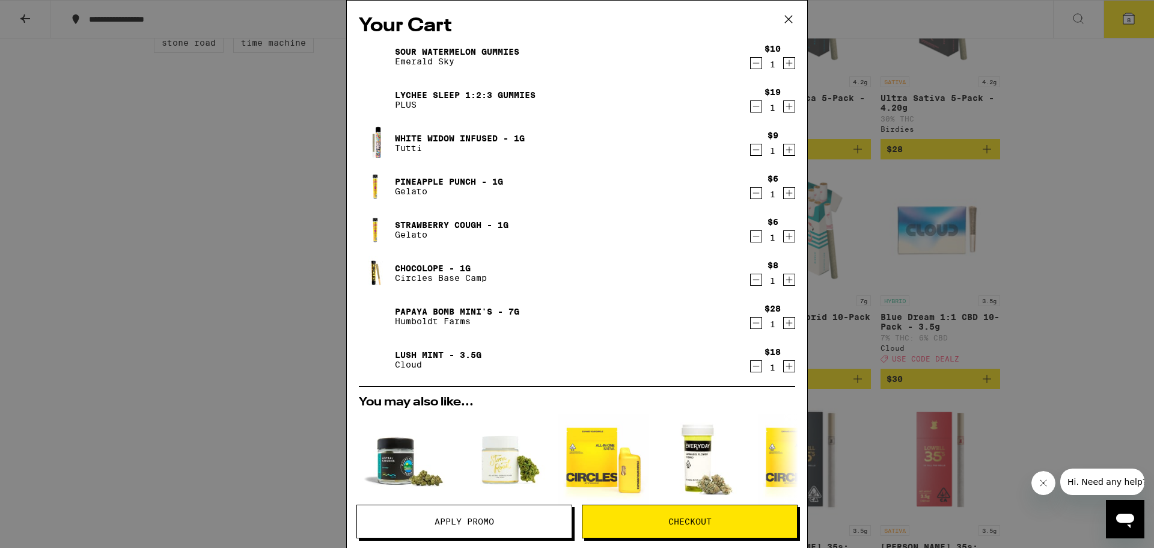
click at [262, 381] on div "Your Cart Sour Watermelon Gummies Emerald Sky $10 1 Lychee SLEEP 1:2:3 Gummies …" at bounding box center [577, 274] width 1154 height 548
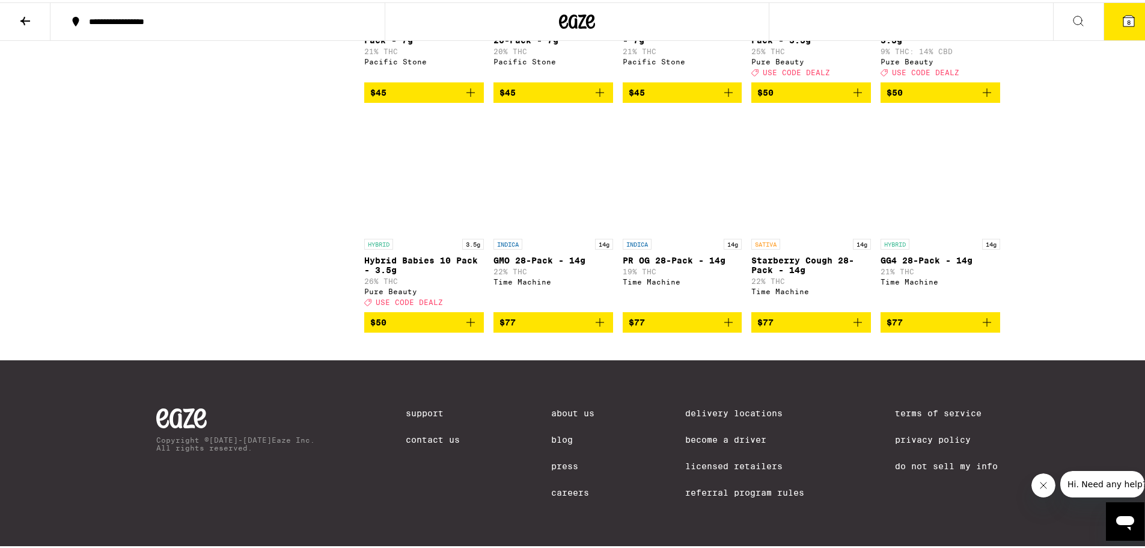
scroll to position [3774, 0]
